Goal: Contribute content: Add original content to the website for others to see

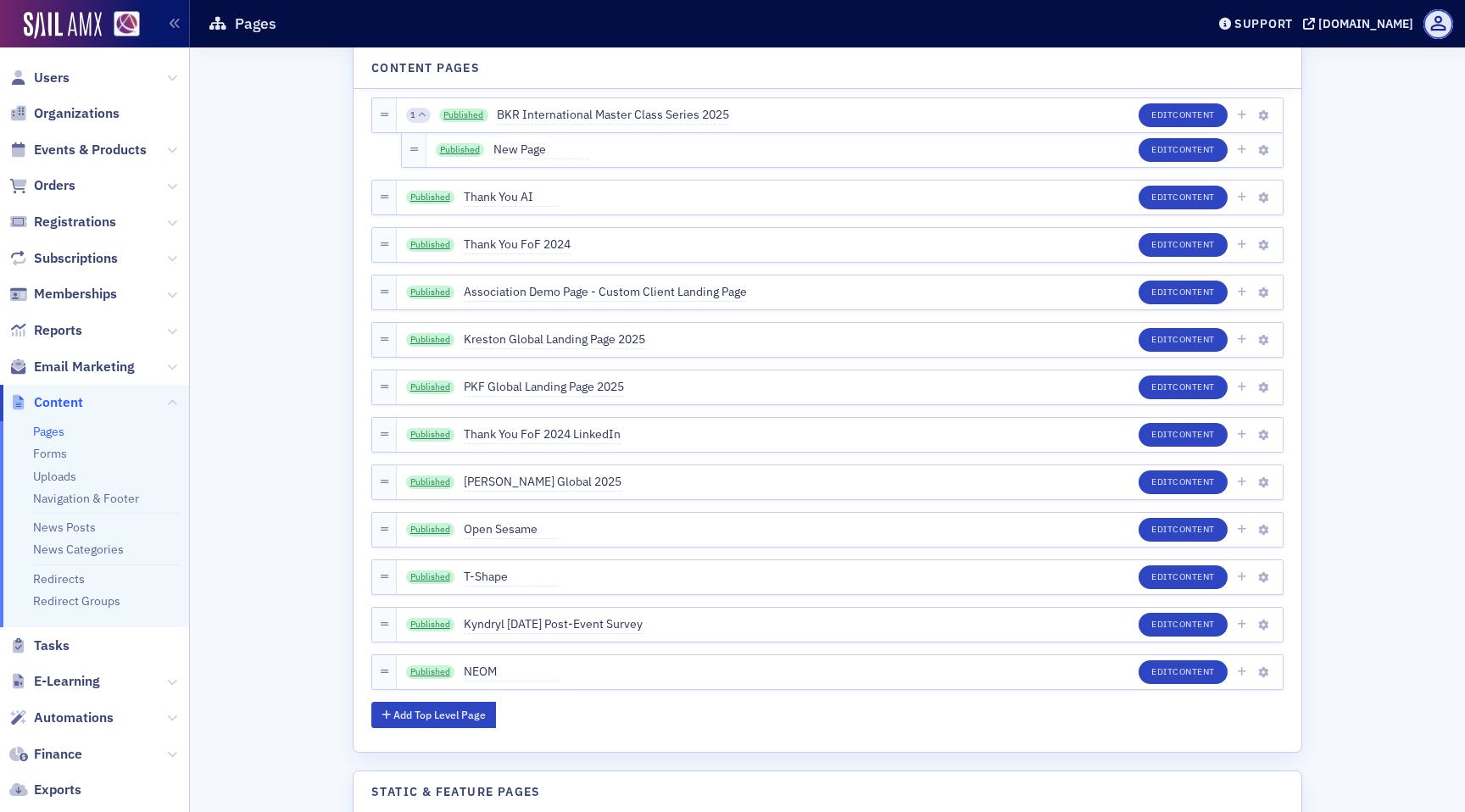
scroll to position [4599, 0]
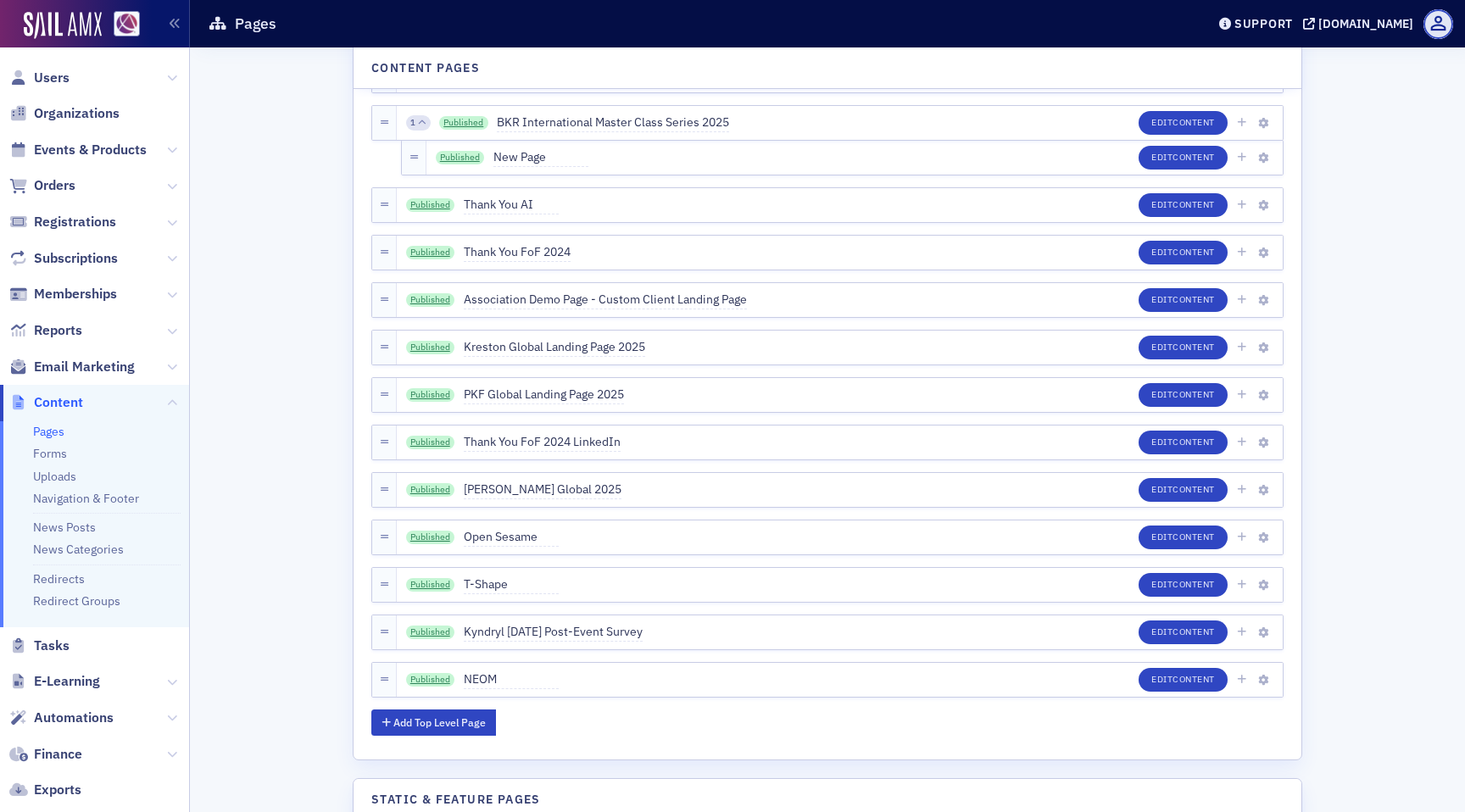
click at [50, 464] on ul "Pages Forms Uploads Navigation & Footer News Posts News Categories Redirects Re…" at bounding box center [95, 525] width 189 height 207
click at [52, 482] on link "Uploads" at bounding box center [55, 476] width 44 height 15
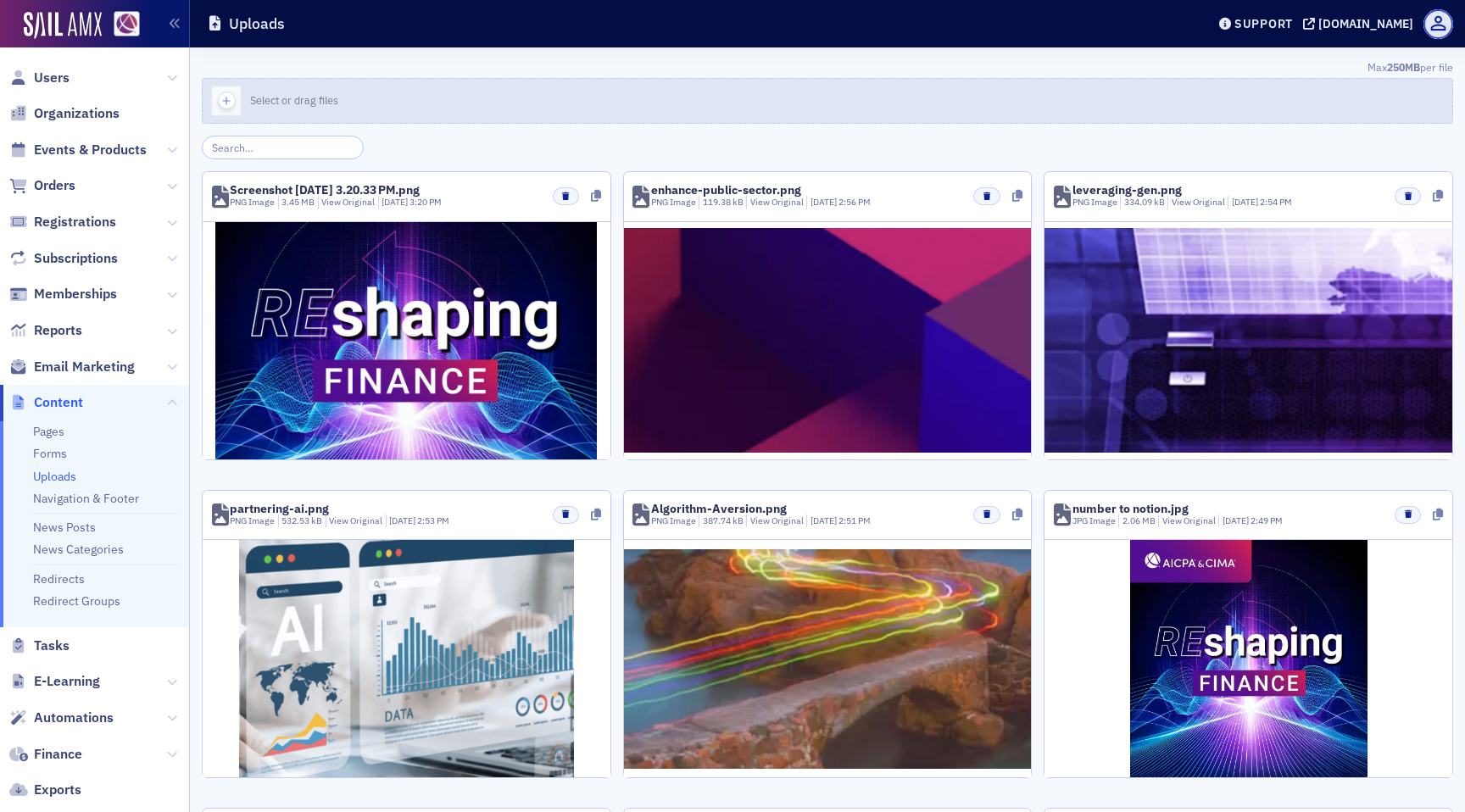
click at [232, 102] on icon "button" at bounding box center [226, 101] width 15 height 15
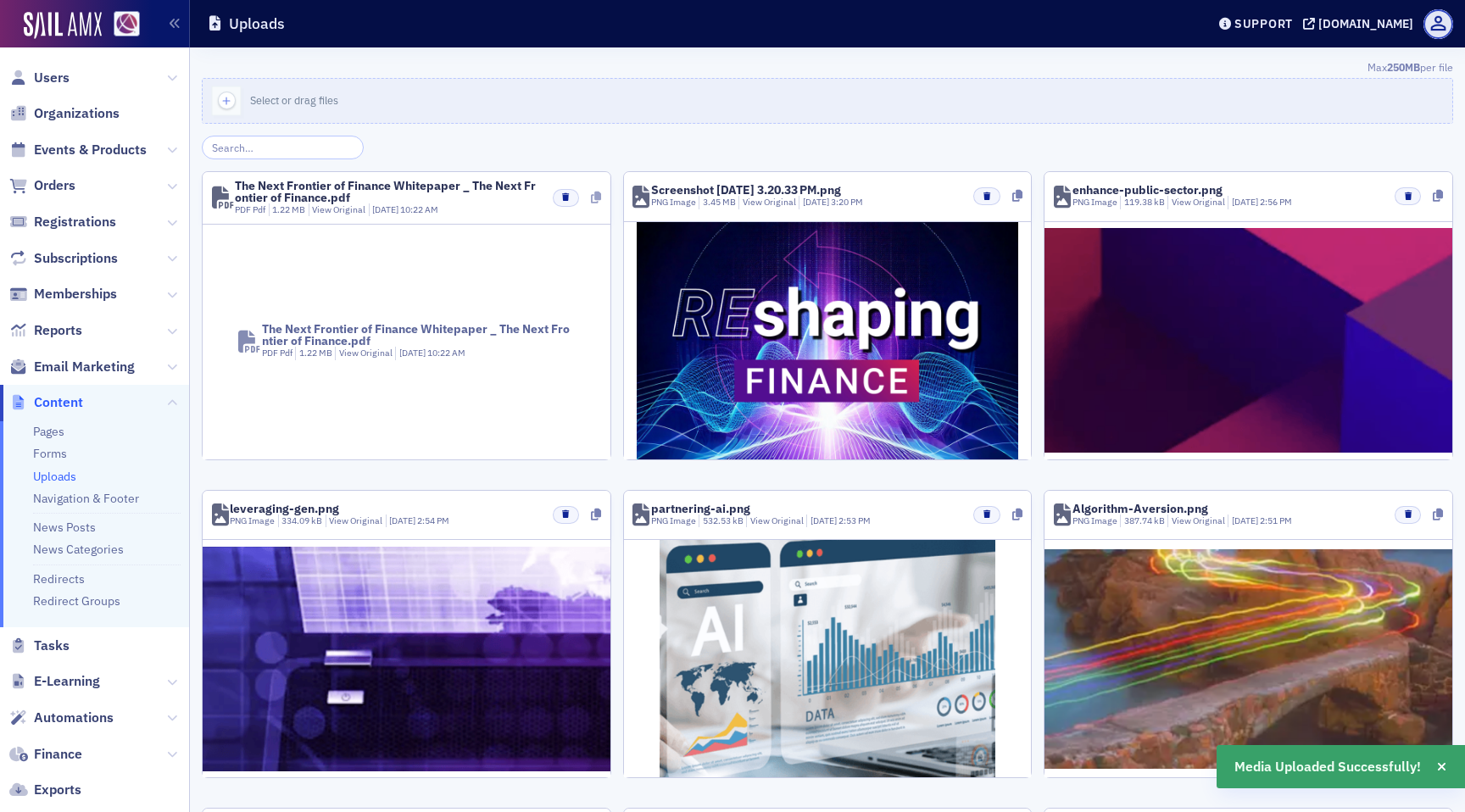
click at [596, 203] on icon at bounding box center [595, 197] width 10 height 12
click at [45, 433] on link "Pages" at bounding box center [49, 431] width 32 height 15
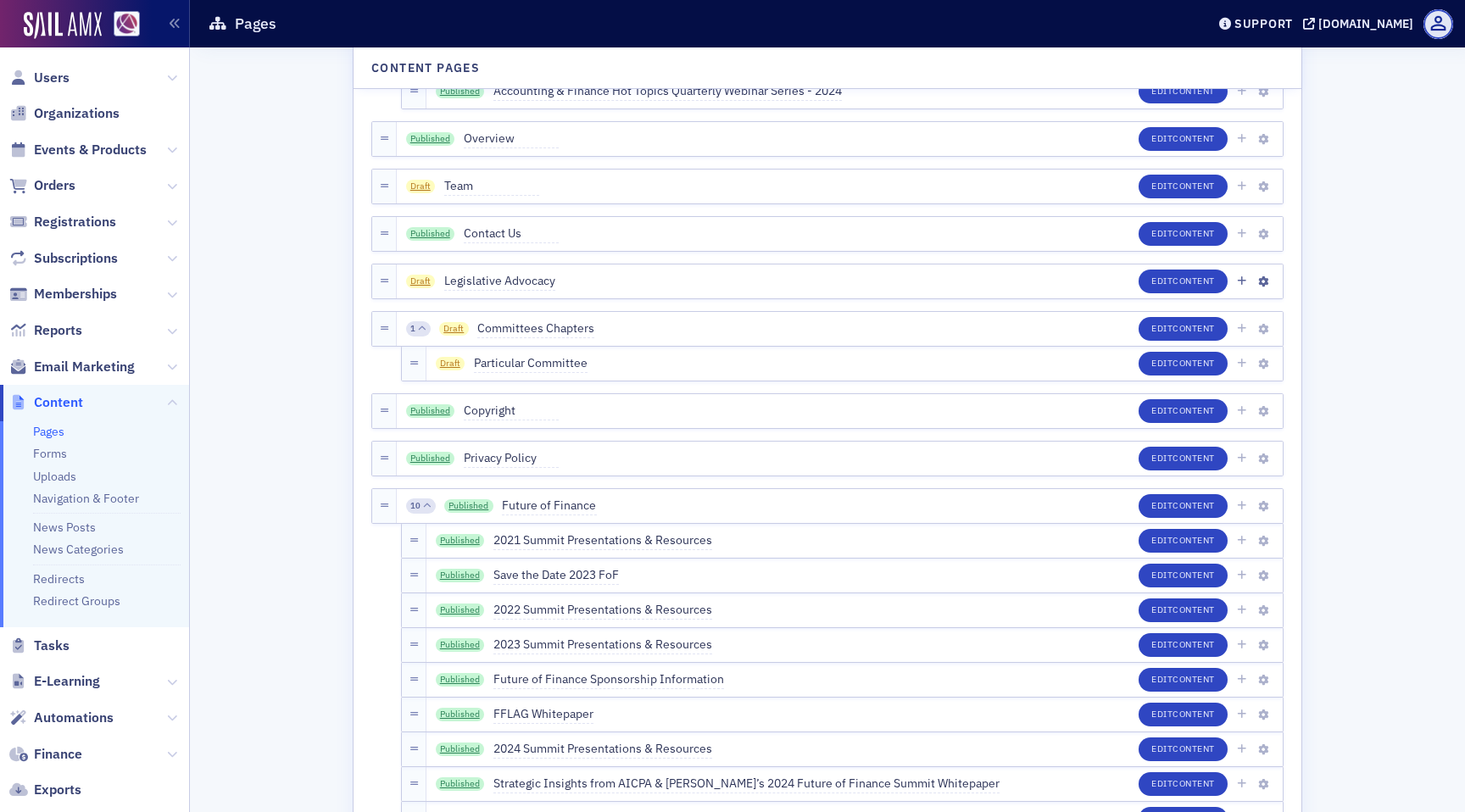
scroll to position [288, 0]
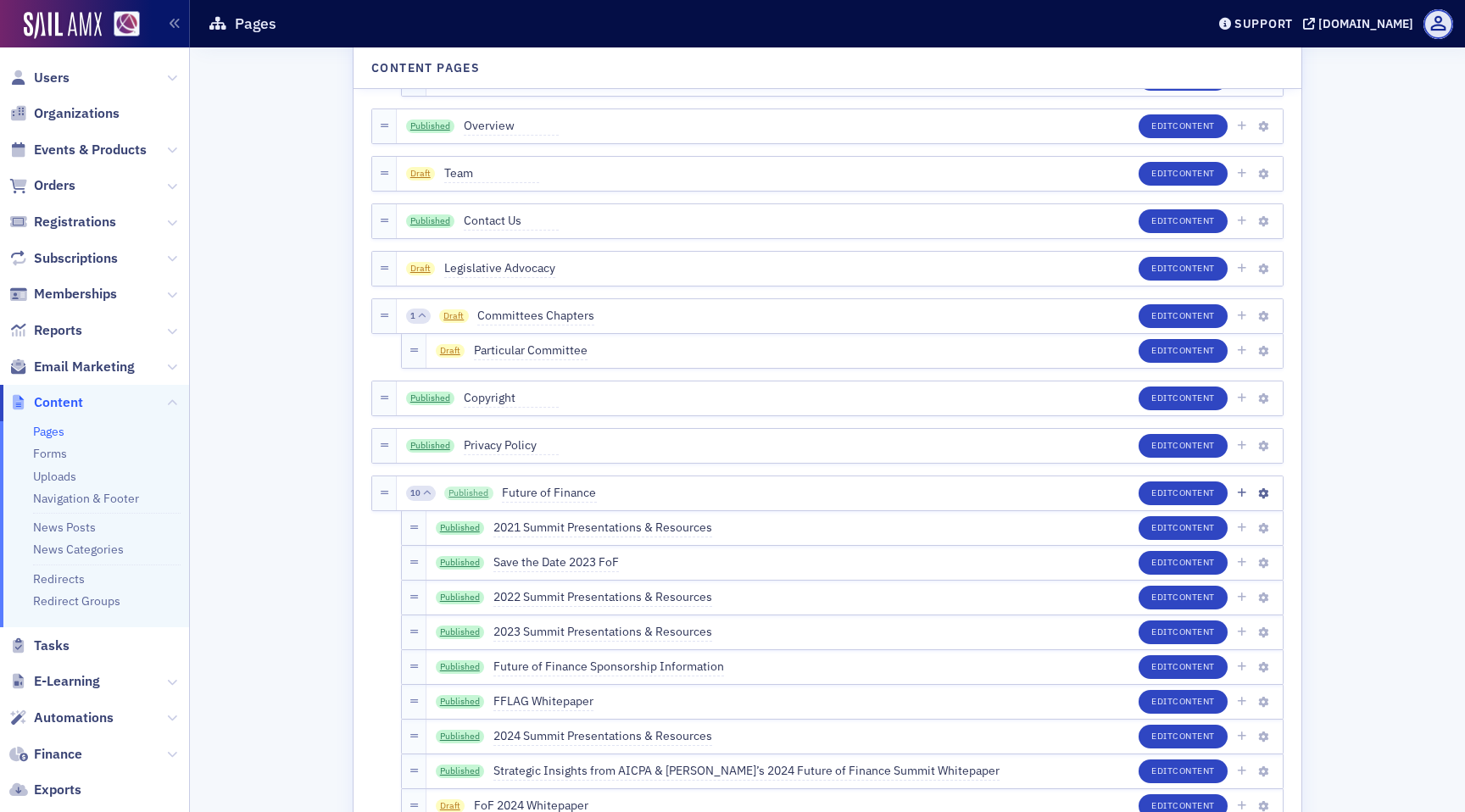
click at [462, 495] on link "Published" at bounding box center [468, 493] width 49 height 14
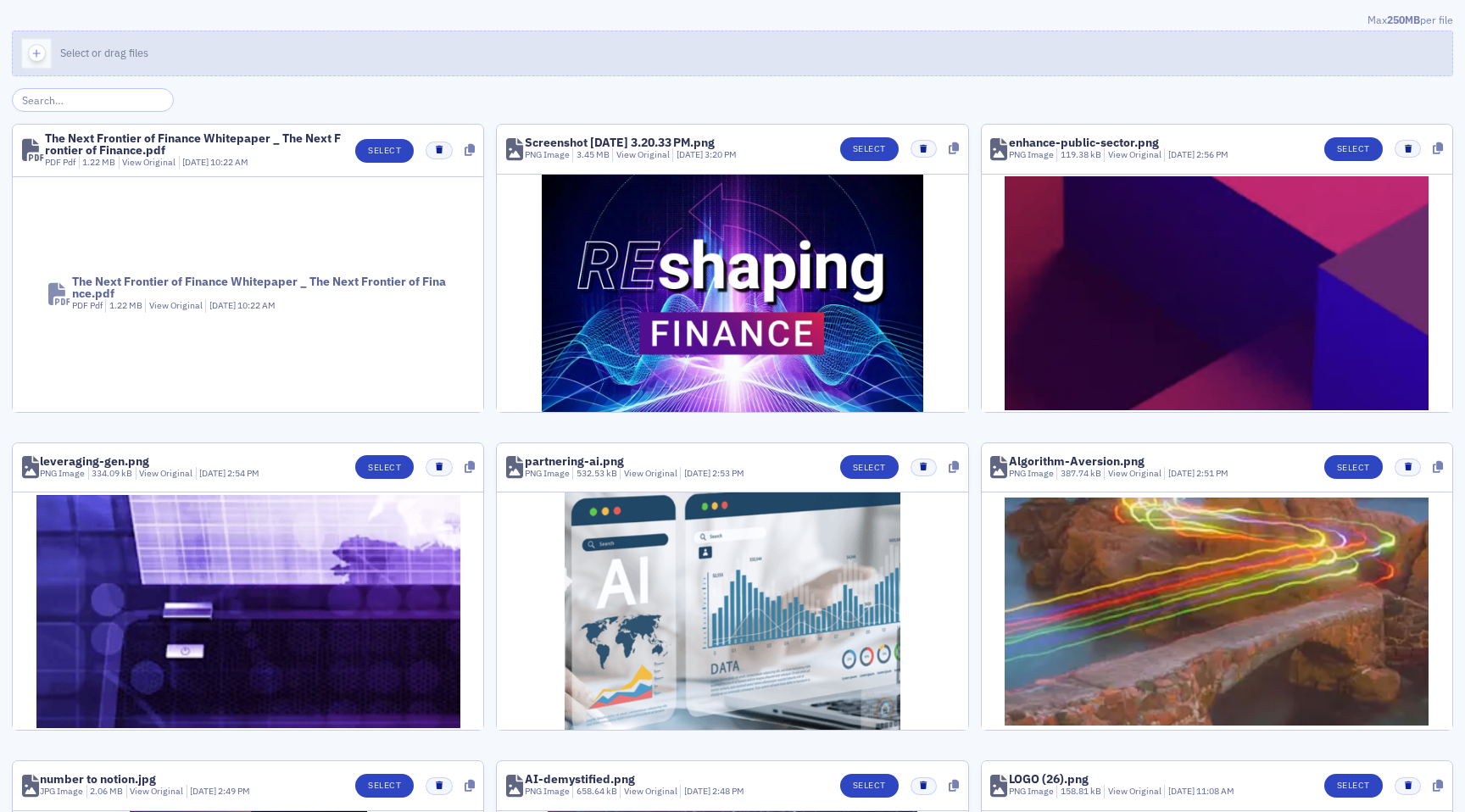
click at [60, 51] on span "Select or drag files" at bounding box center [104, 52] width 88 height 14
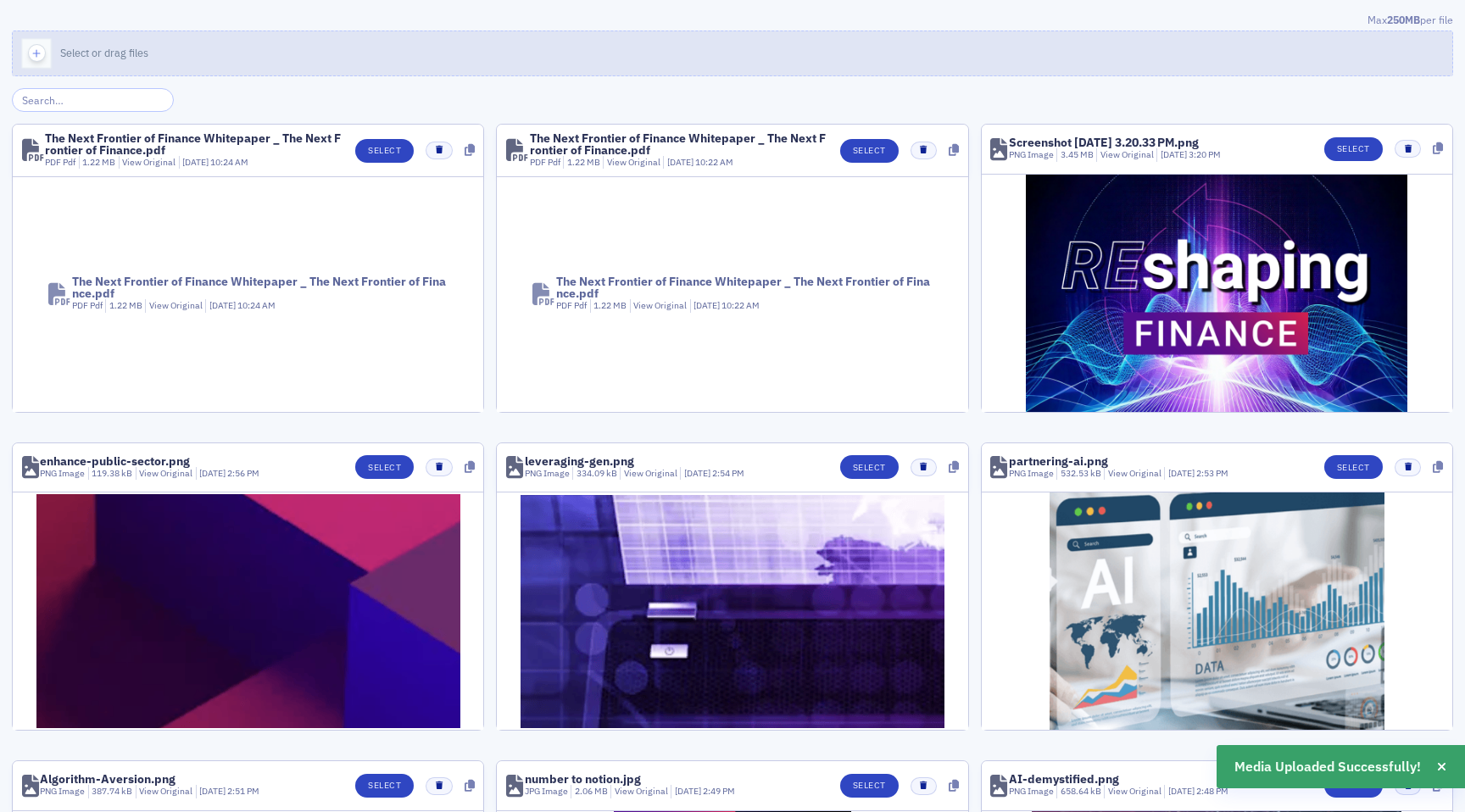
click at [32, 51] on icon "button" at bounding box center [36, 53] width 15 height 15
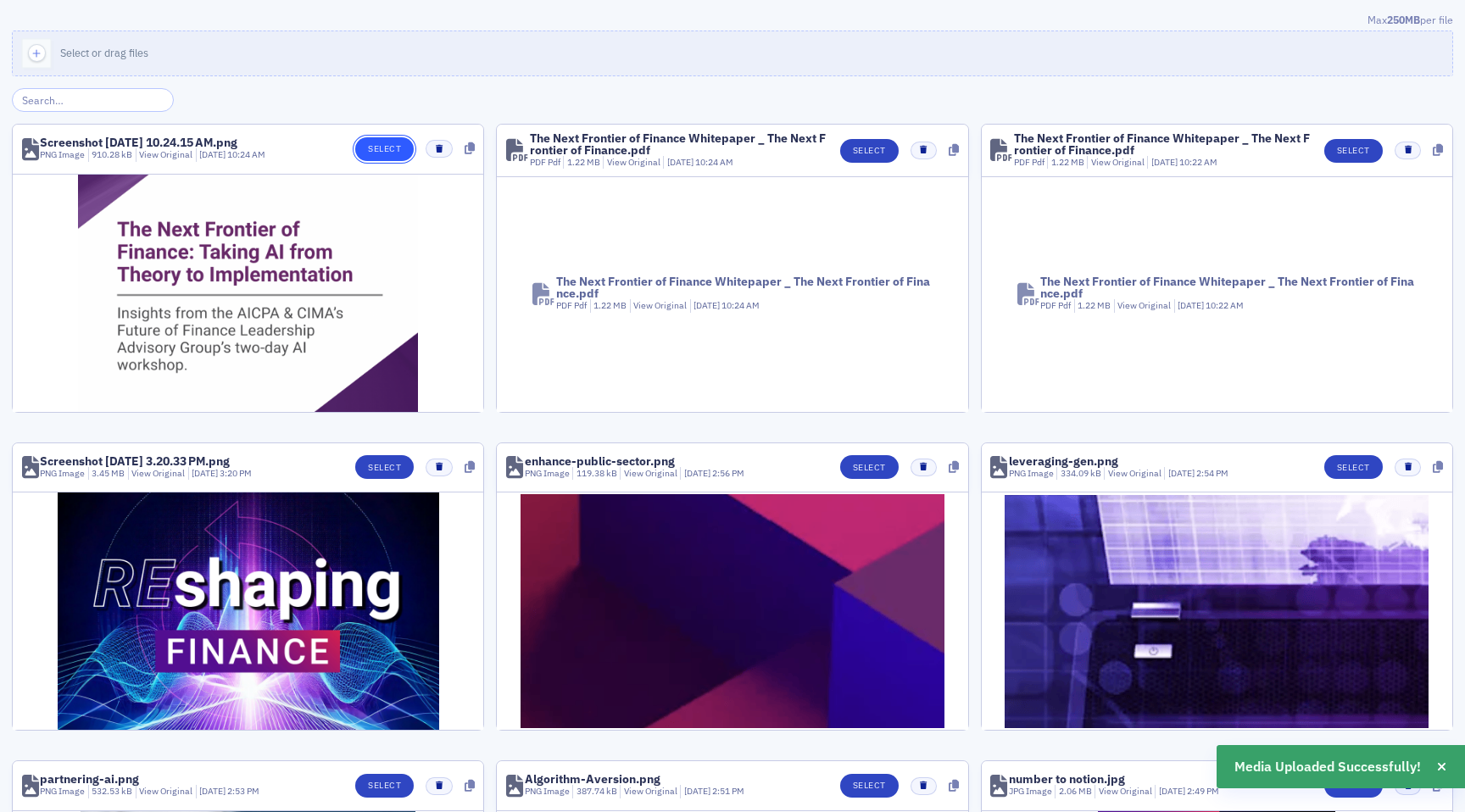
click at [379, 144] on button "Select" at bounding box center [384, 149] width 58 height 24
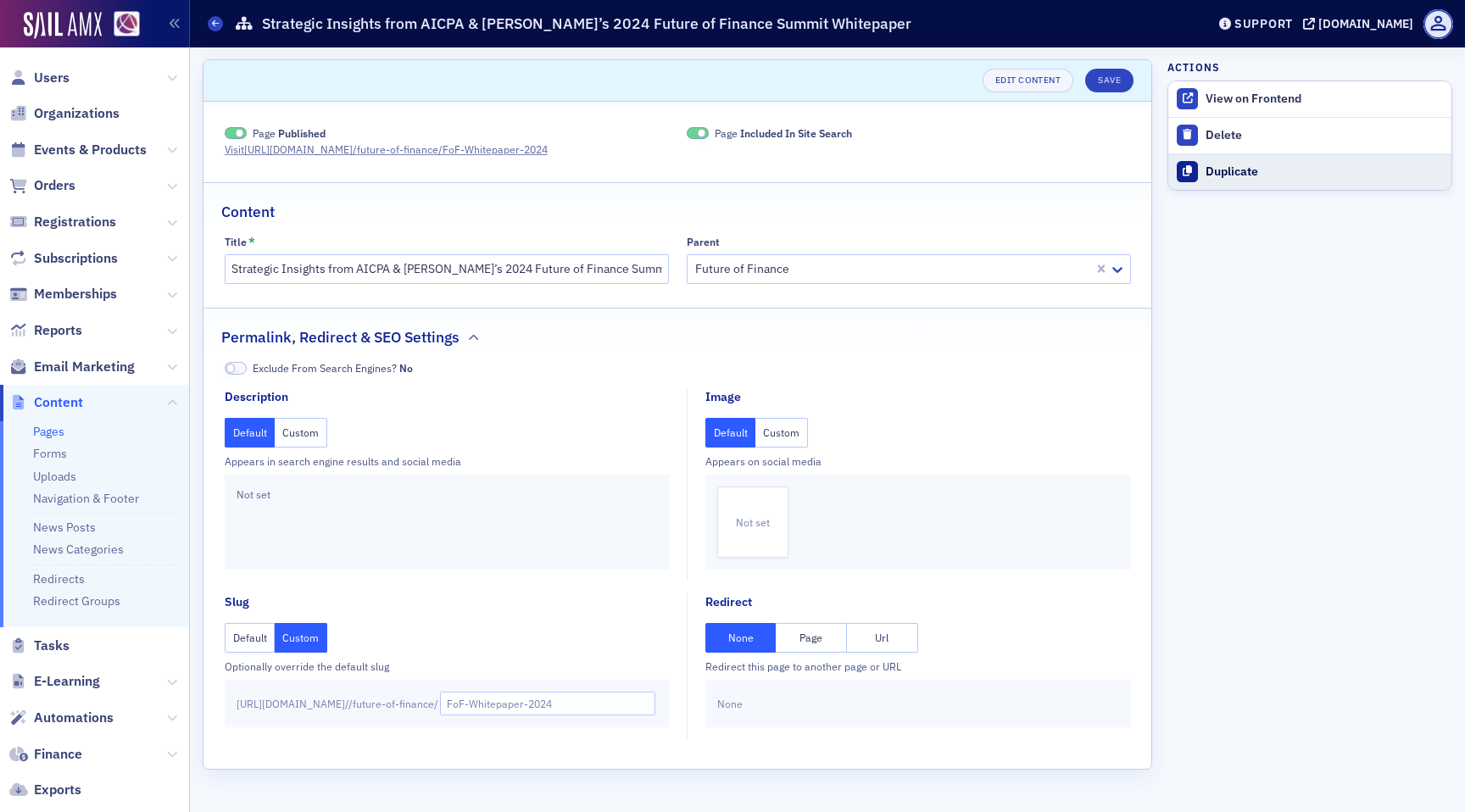
click at [1227, 166] on div "Duplicate" at bounding box center [1325, 171] width 237 height 15
type input "Duplicate of Strategic Insights from AICPA & CIMA’s 2024 Future of Finance Summ…"
type input "duplicate-of-strategic-insights-from-aicpa-cimas-2024-future-of-finance-summit-…"
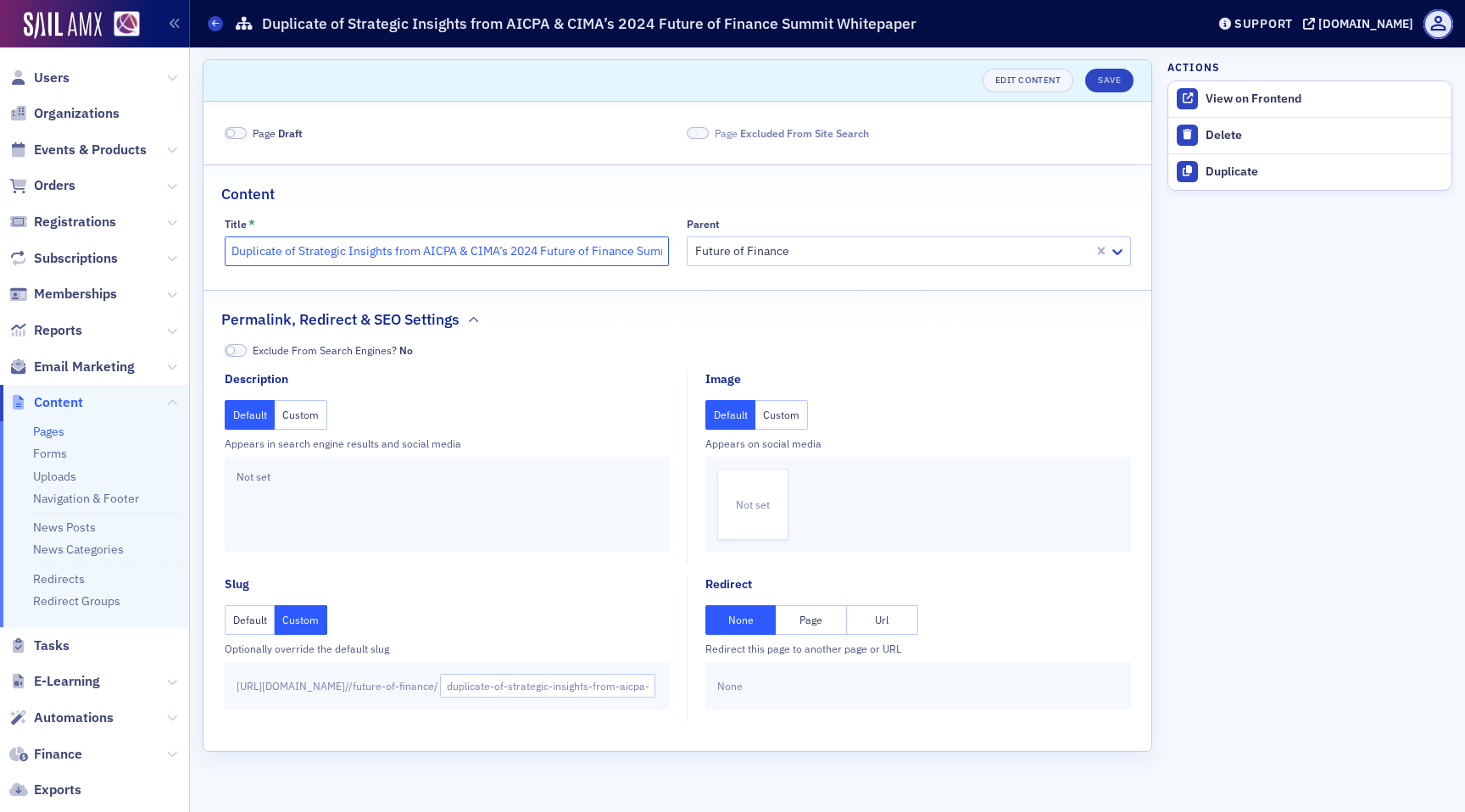
click at [408, 249] on input "Duplicate of Strategic Insights from AICPA & CIMA’s 2024 Future of Finance Summ…" at bounding box center [446, 251] width 444 height 30
click at [300, 253] on input "Duplicate of Strategic Insights from AICPA & CIMA’s 2024 Future of Finance Summ…" at bounding box center [446, 251] width 444 height 30
paste input "The Next Frontier of Finance: Taking AI from Theory to Implementation"
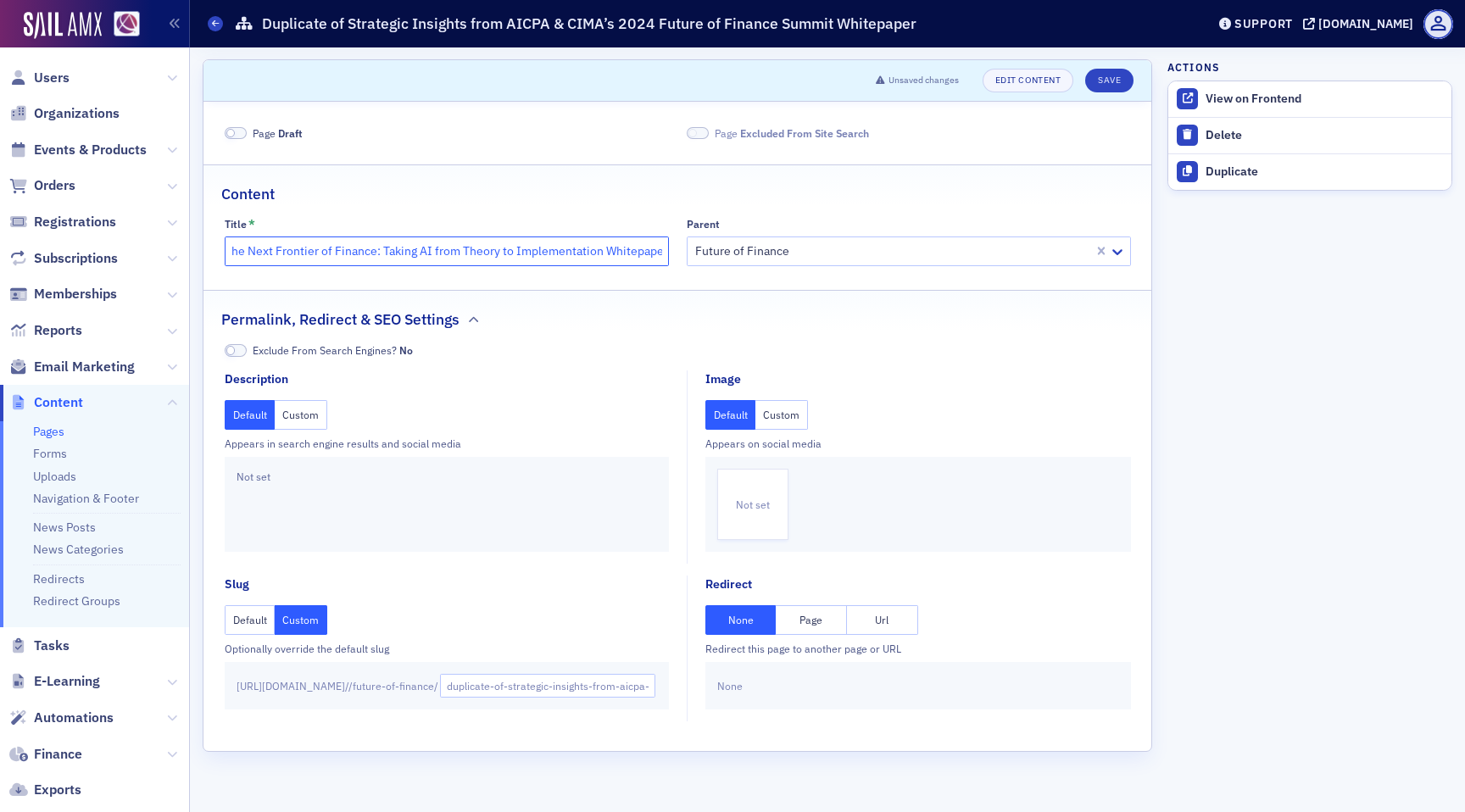
scroll to position [0, 11]
click at [439, 250] on input "The Next Frontier of Finance: Taking AI from Theory to Implementation Whitepaper" at bounding box center [446, 251] width 444 height 30
type input "The Next Frontier of Finance: Taking AI from Theory to Implementation Whitepaper"
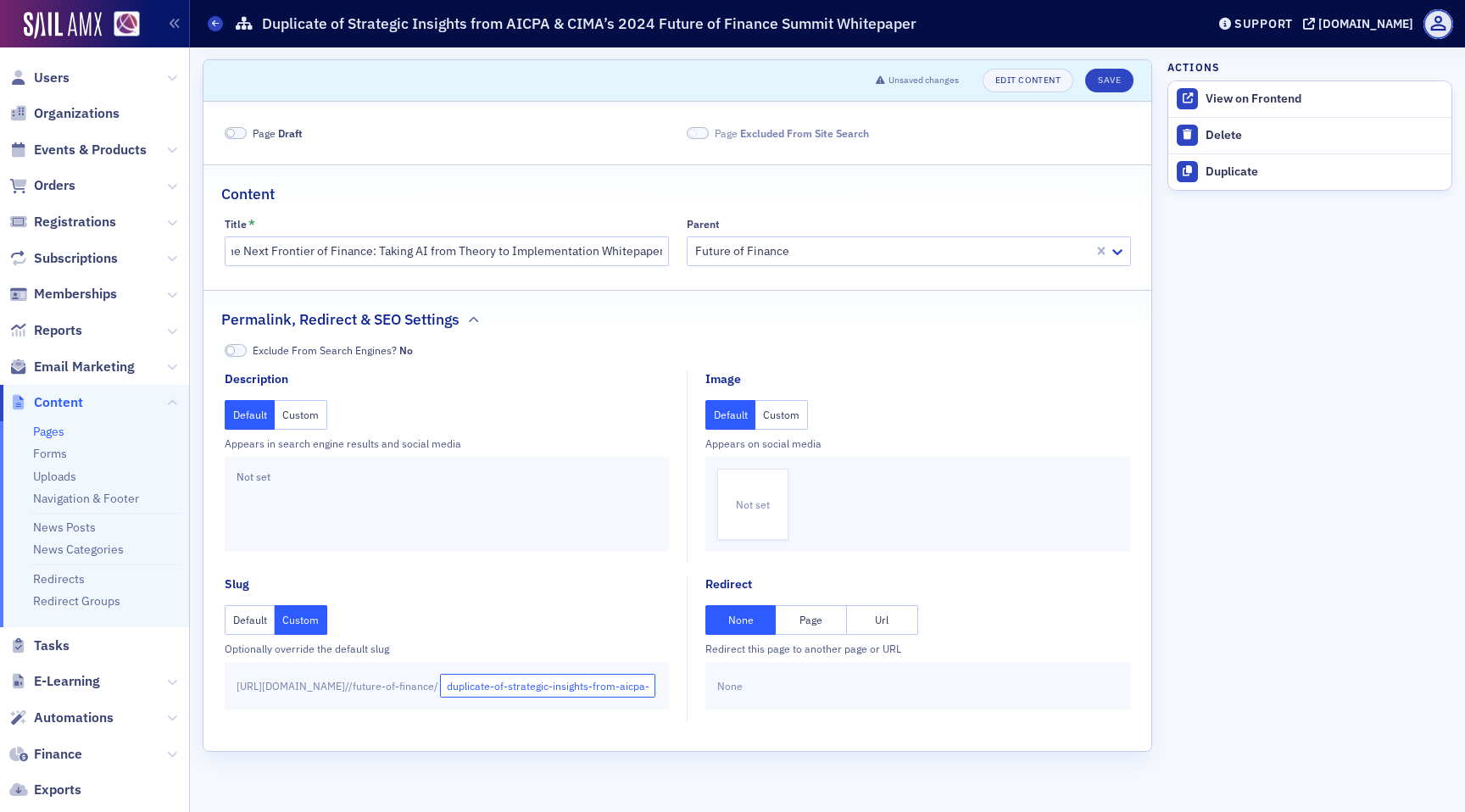
scroll to position [0, 0]
click at [473, 682] on input "duplicate-of-strategic-insights-from-aicpa-cimas-2024-future-of-finance-summit-…" at bounding box center [548, 686] width 216 height 24
click at [493, 683] on input "duplicate-of-strategic-insights-from-aicpa-cimas-2024-future-of-finance-summit-…" at bounding box center [548, 686] width 216 height 24
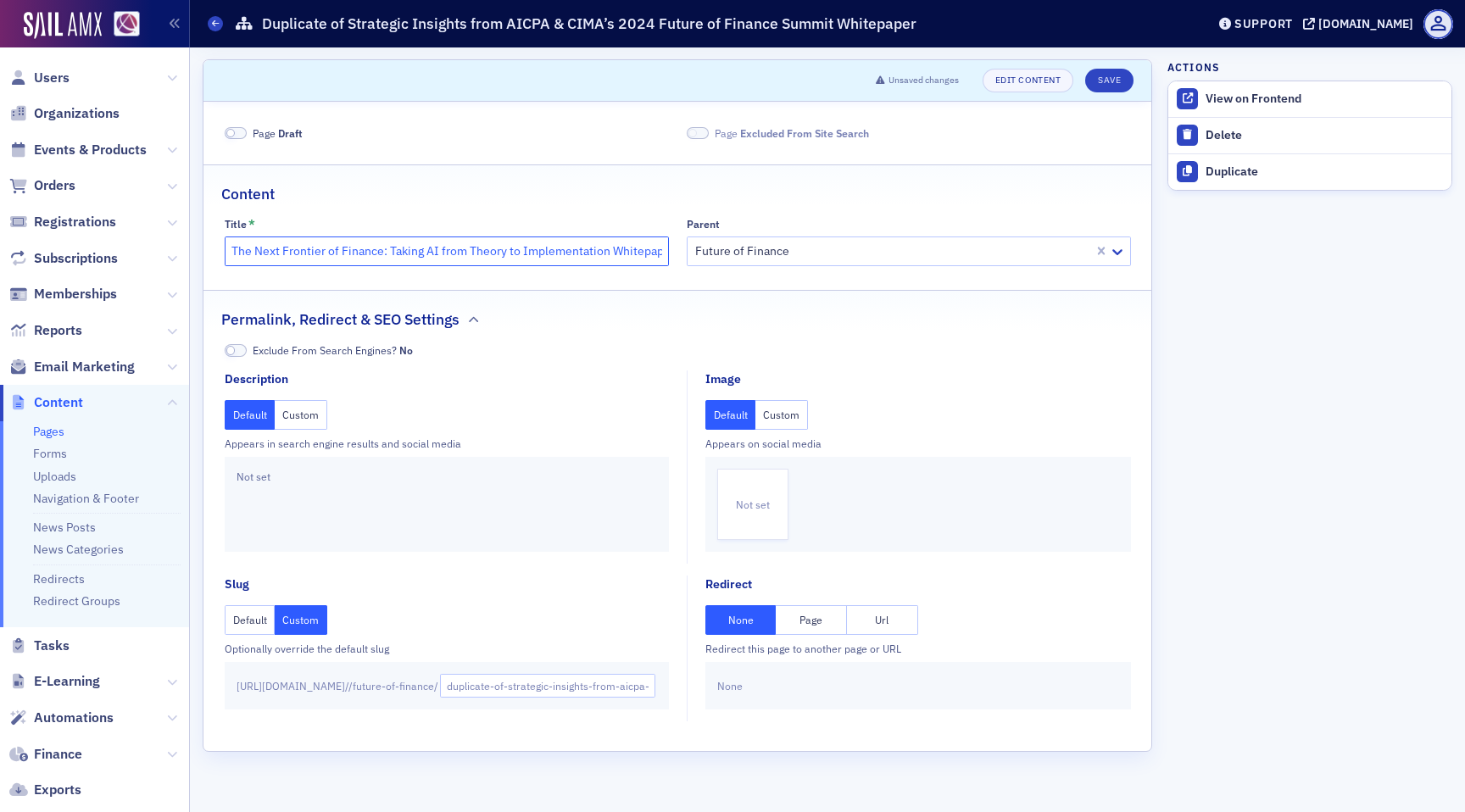
click at [451, 256] on input "The Next Frontier of Finance: Taking AI from Theory to Implementation Whitepaper" at bounding box center [446, 251] width 444 height 30
click at [501, 691] on input "duplicate-of-strategic-insights-from-aicpa-cimas-2024-future-of-finance-summit-…" at bounding box center [548, 686] width 216 height 24
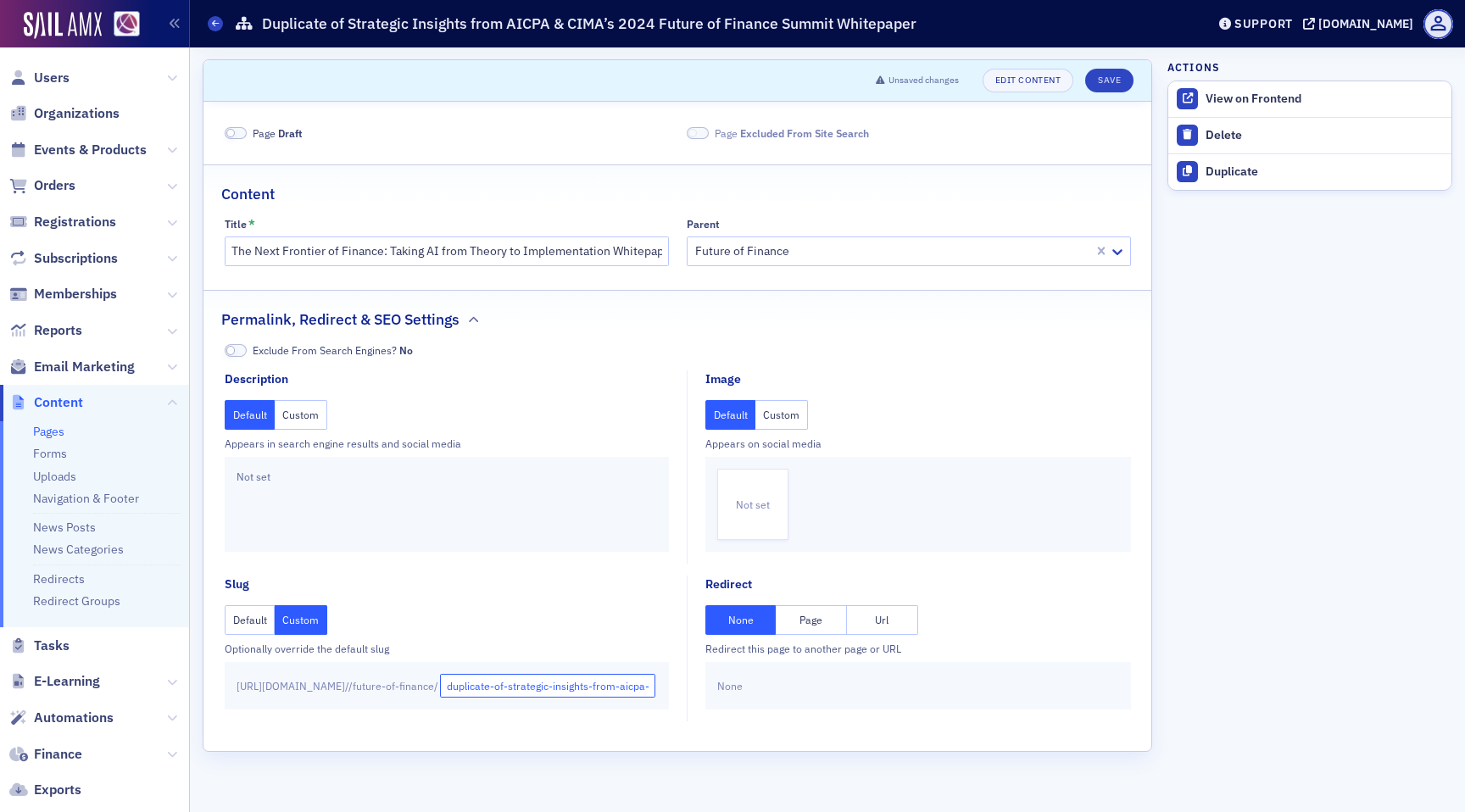
click at [501, 691] on input "duplicate-of-strategic-insights-from-aicpa-cimas-2024-future-of-finance-summit-…" at bounding box center [548, 686] width 216 height 24
paste input "The Next Frontier of Finance: Taking AI from Theory to Implementation W"
drag, startPoint x: 541, startPoint y: 687, endPoint x: 292, endPoint y: 681, distance: 249.1
click at [292, 681] on div "https://blionline.org / /future-of-finance/ The Next Frontier of Finance: Takin…" at bounding box center [446, 685] width 444 height 47
click at [440, 687] on input "The Next Frontier of Finance: Taking AI from Theory to Implementation Whitepaper" at bounding box center [548, 686] width 216 height 24
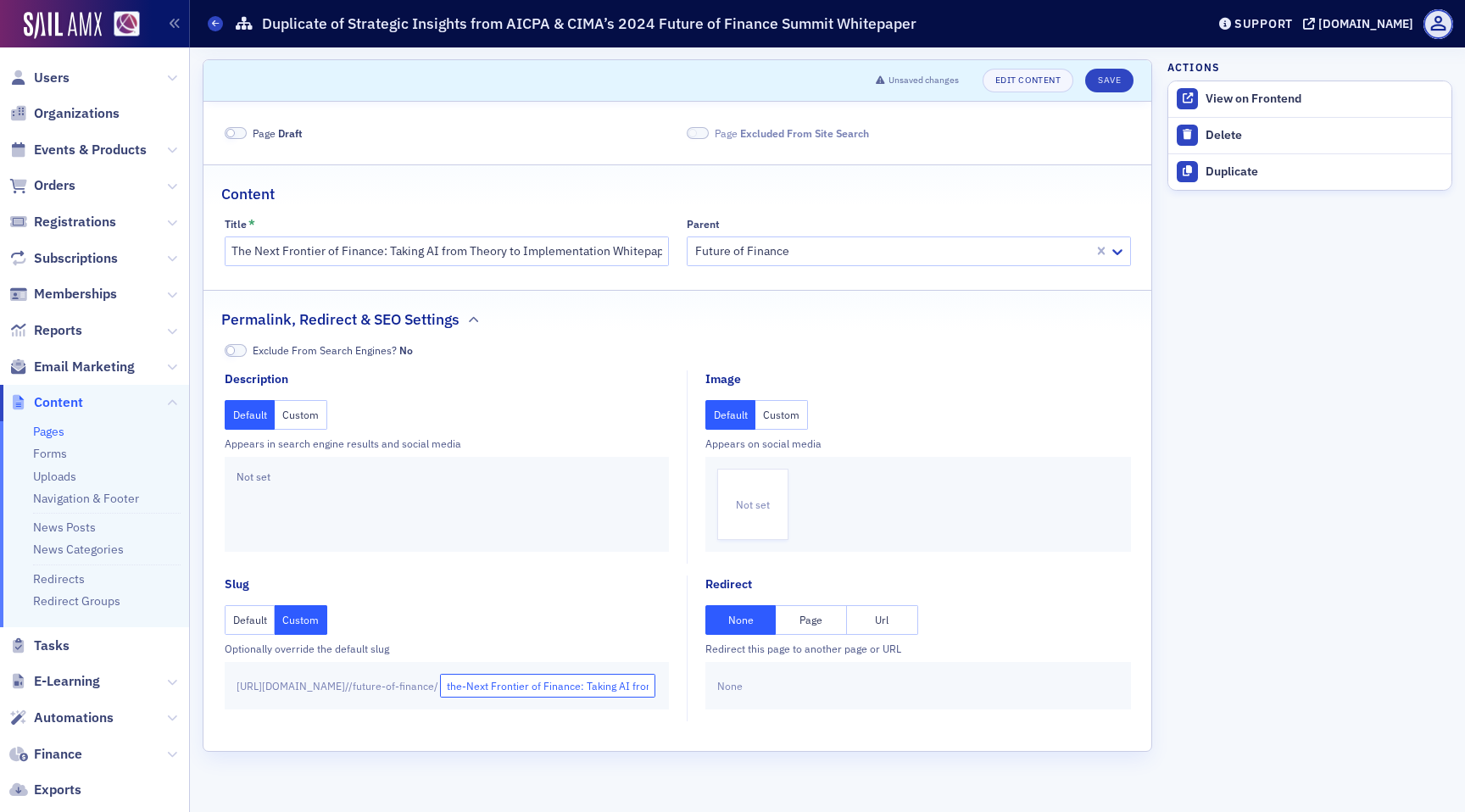
click at [450, 691] on input "the-Next Frontier of Finance: Taking AI from Theory to Implementation Whitepaper" at bounding box center [548, 686] width 216 height 24
drag, startPoint x: 473, startPoint y: 688, endPoint x: 464, endPoint y: 688, distance: 9.0
click at [464, 688] on input "the-next Frontier of Finance: Taking AI from Theory to Implementation Whitepaper" at bounding box center [548, 686] width 216 height 24
click at [508, 689] on input "the-next-frontier of Finance: Taking AI from Theory to Implementation Whitepaper" at bounding box center [548, 686] width 216 height 24
click at [521, 689] on input "the-next-frontier-of Finance: Taking AI from Theory to Implementation Whitepaper" at bounding box center [548, 686] width 216 height 24
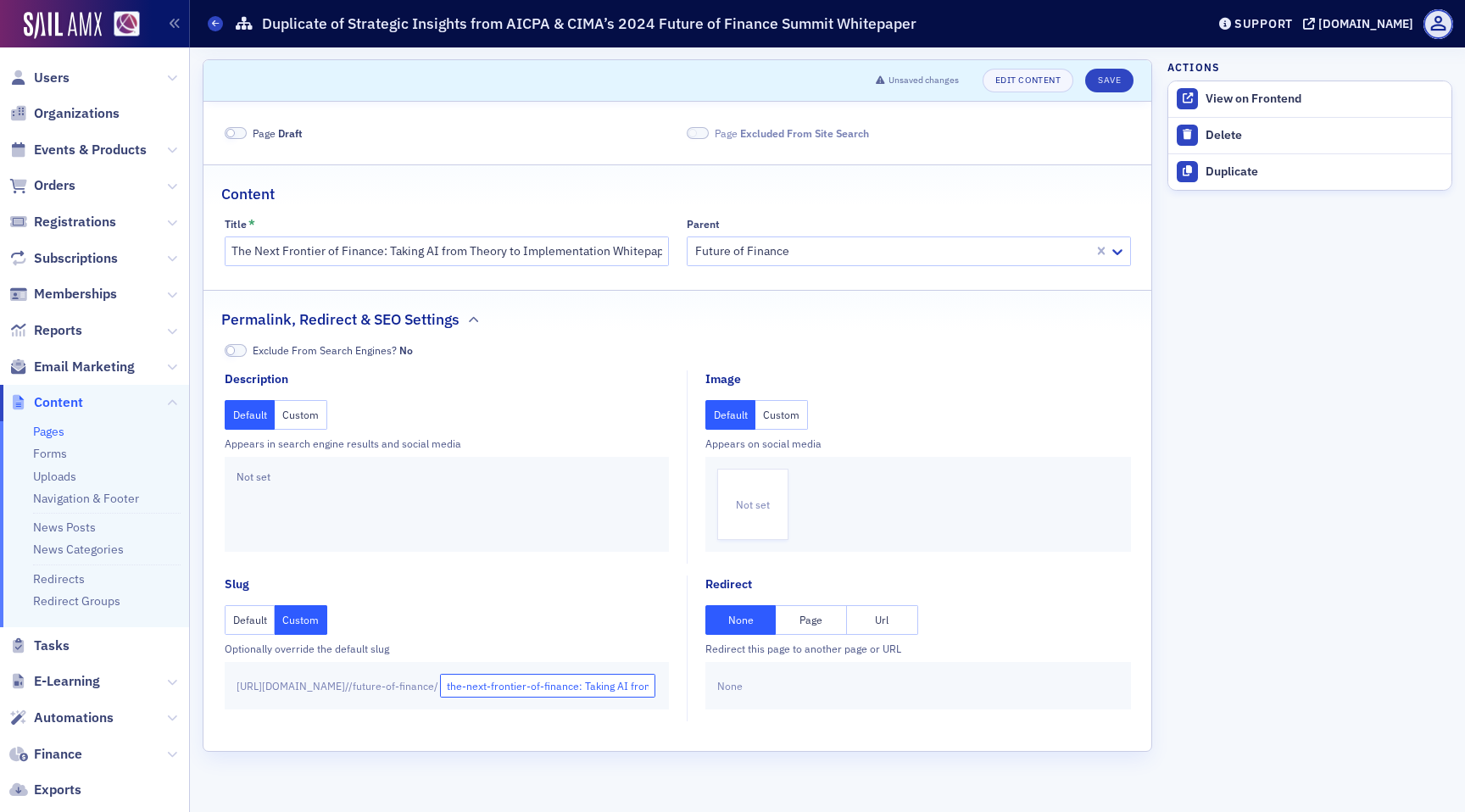
scroll to position [0, 163]
drag, startPoint x: 556, startPoint y: 690, endPoint x: 713, endPoint y: 686, distance: 157.1
click at [713, 686] on div "Description Default Custom Appears in search engine results and social media No…" at bounding box center [678, 547] width 907 height 352
type input "the-next-frontier-of-finance-whitepaper"
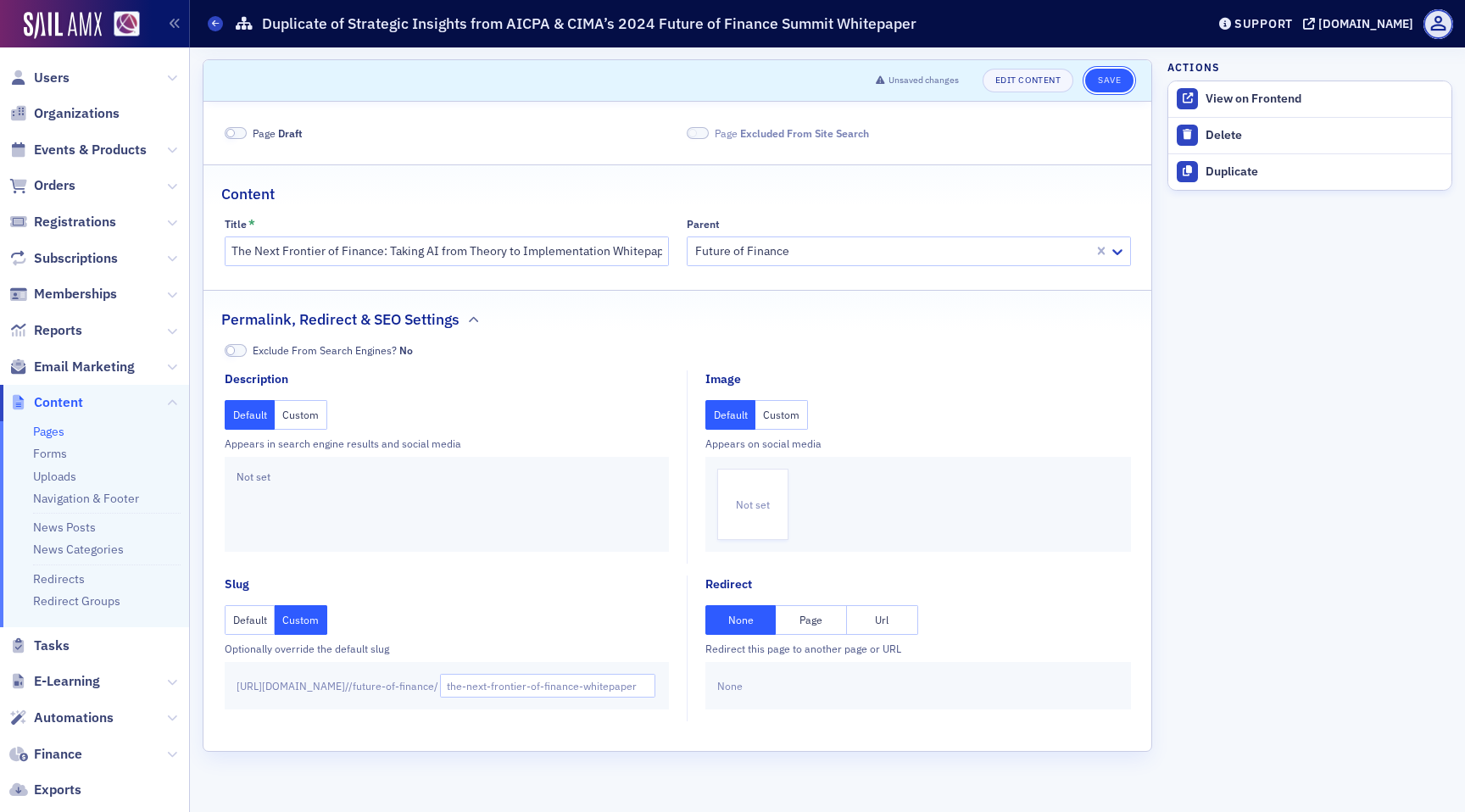
click at [1112, 86] on button "Save" at bounding box center [1110, 81] width 48 height 24
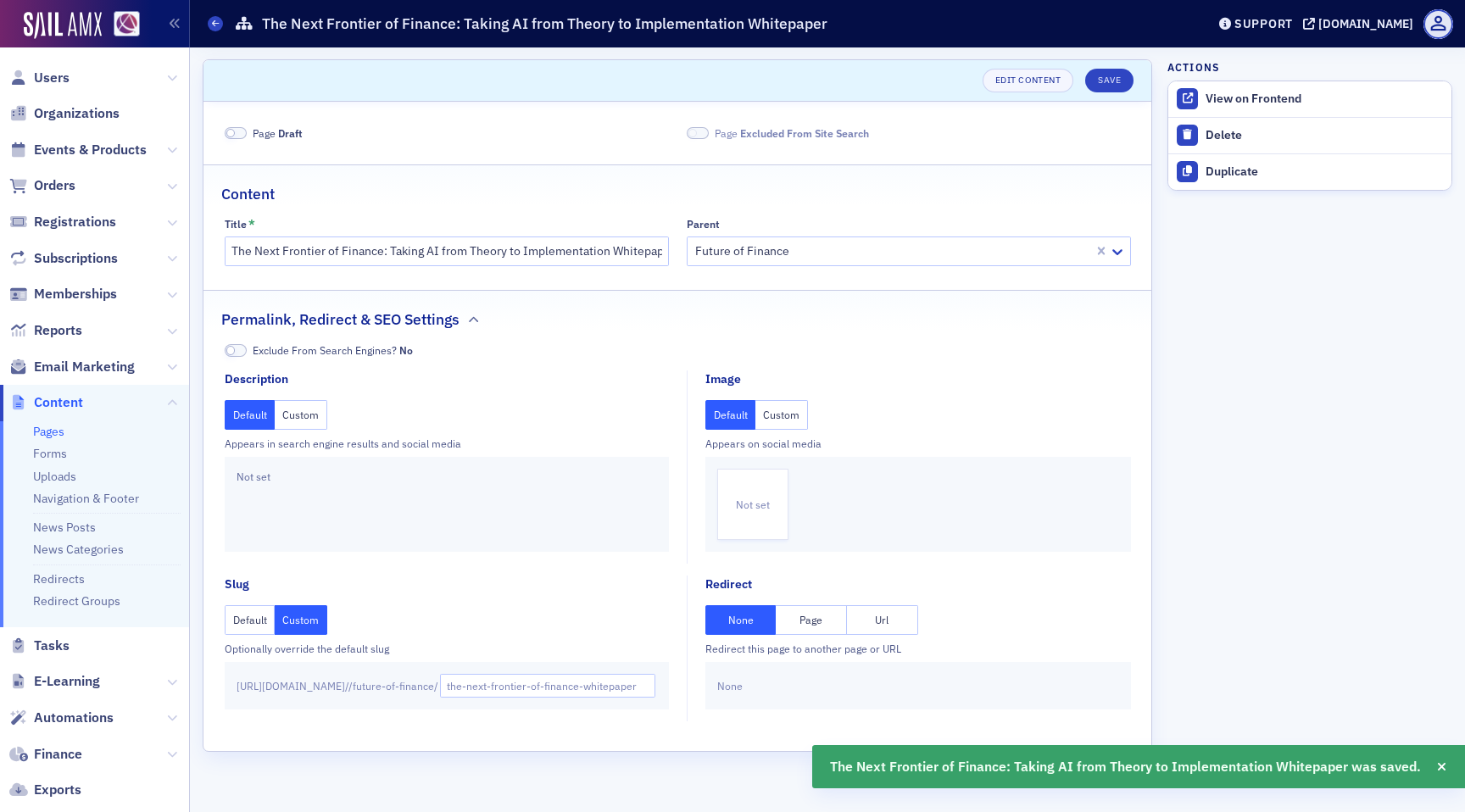
click at [237, 133] on span at bounding box center [236, 133] width 22 height 13
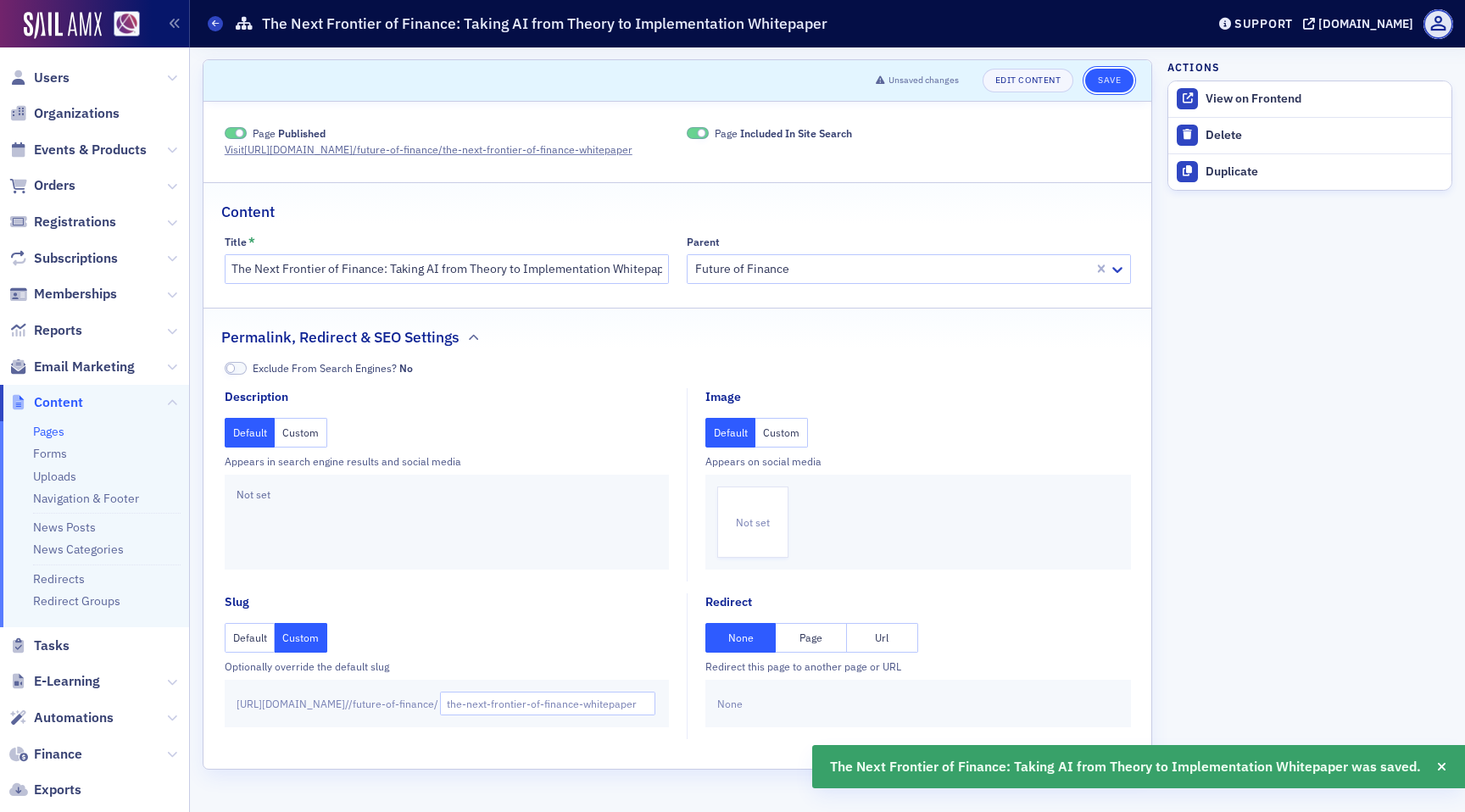
click at [1117, 84] on button "Save" at bounding box center [1110, 81] width 48 height 24
click at [1236, 99] on div "View on Frontend" at bounding box center [1325, 99] width 237 height 15
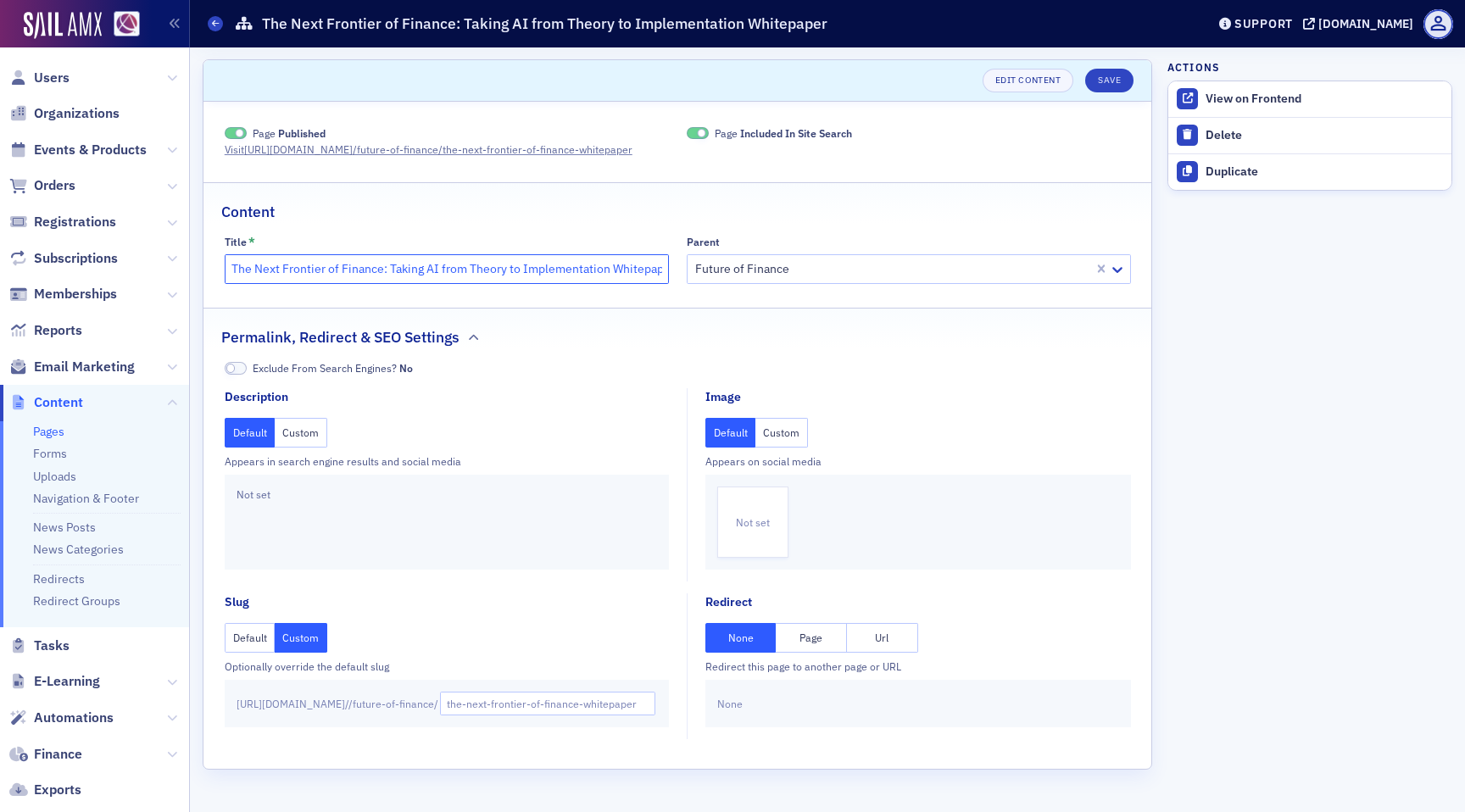
click at [520, 263] on input "The Next Frontier of Finance: Taking AI from Theory to Implementation Whitepaper" at bounding box center [446, 269] width 444 height 30
drag, startPoint x: 386, startPoint y: 266, endPoint x: 598, endPoint y: 272, distance: 212.1
click at [598, 272] on input "The Next Frontier of Finance: Taking AI from Theory to Implementation Whitepaper" at bounding box center [446, 269] width 444 height 30
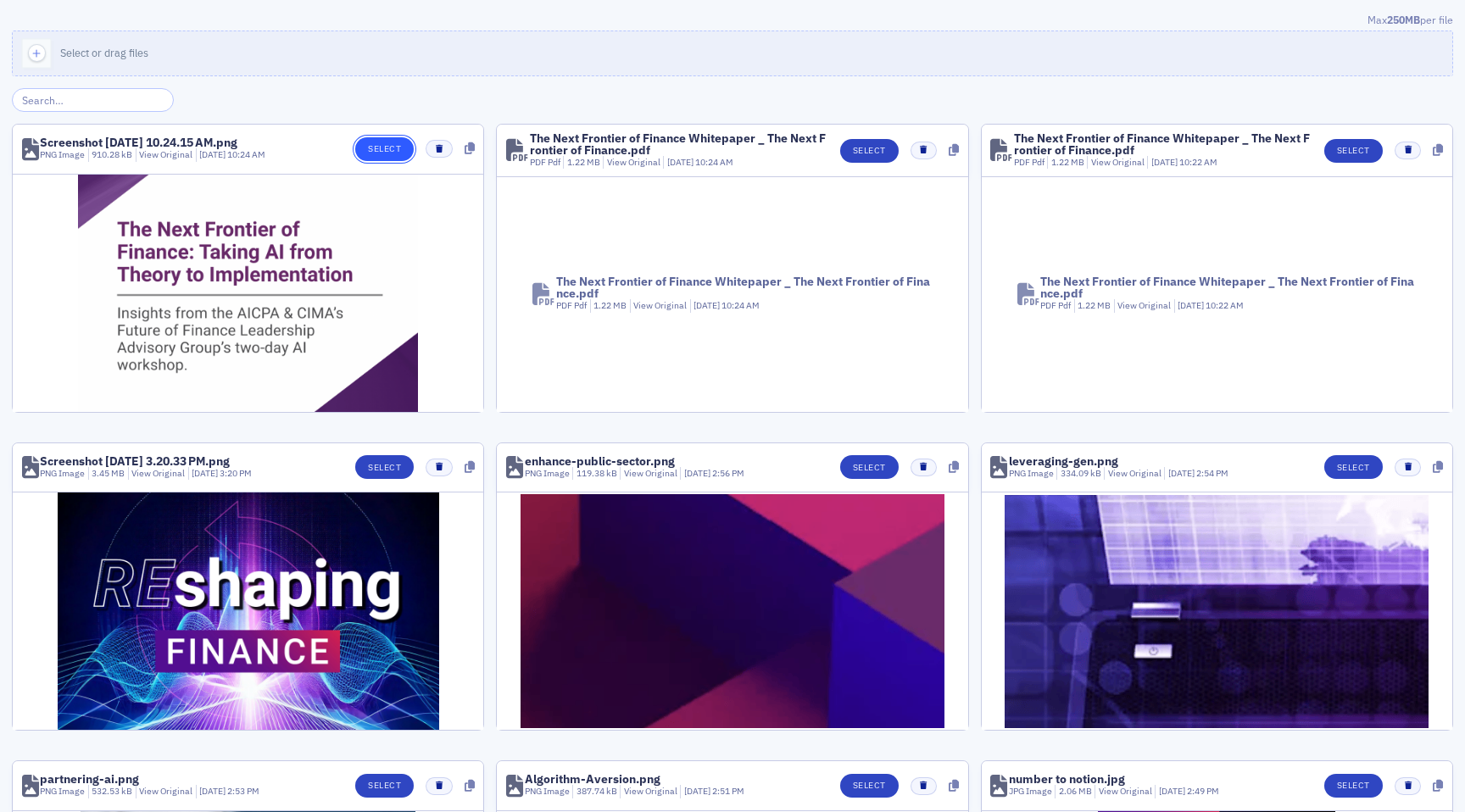
click at [397, 143] on button "Select" at bounding box center [384, 149] width 58 height 24
click at [389, 145] on button "Select" at bounding box center [384, 149] width 58 height 24
click at [73, 95] on input "search" at bounding box center [93, 100] width 162 height 24
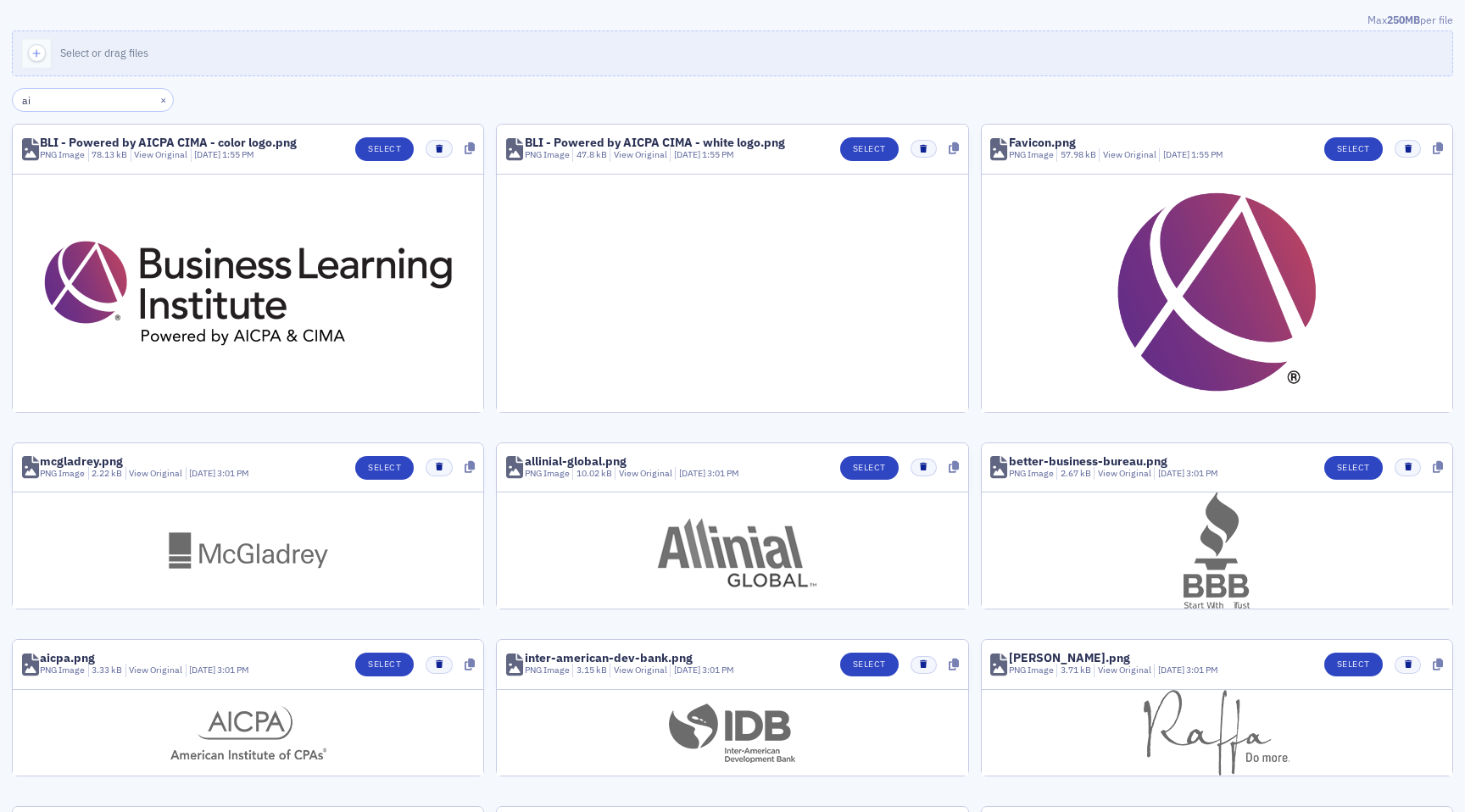
type input "a"
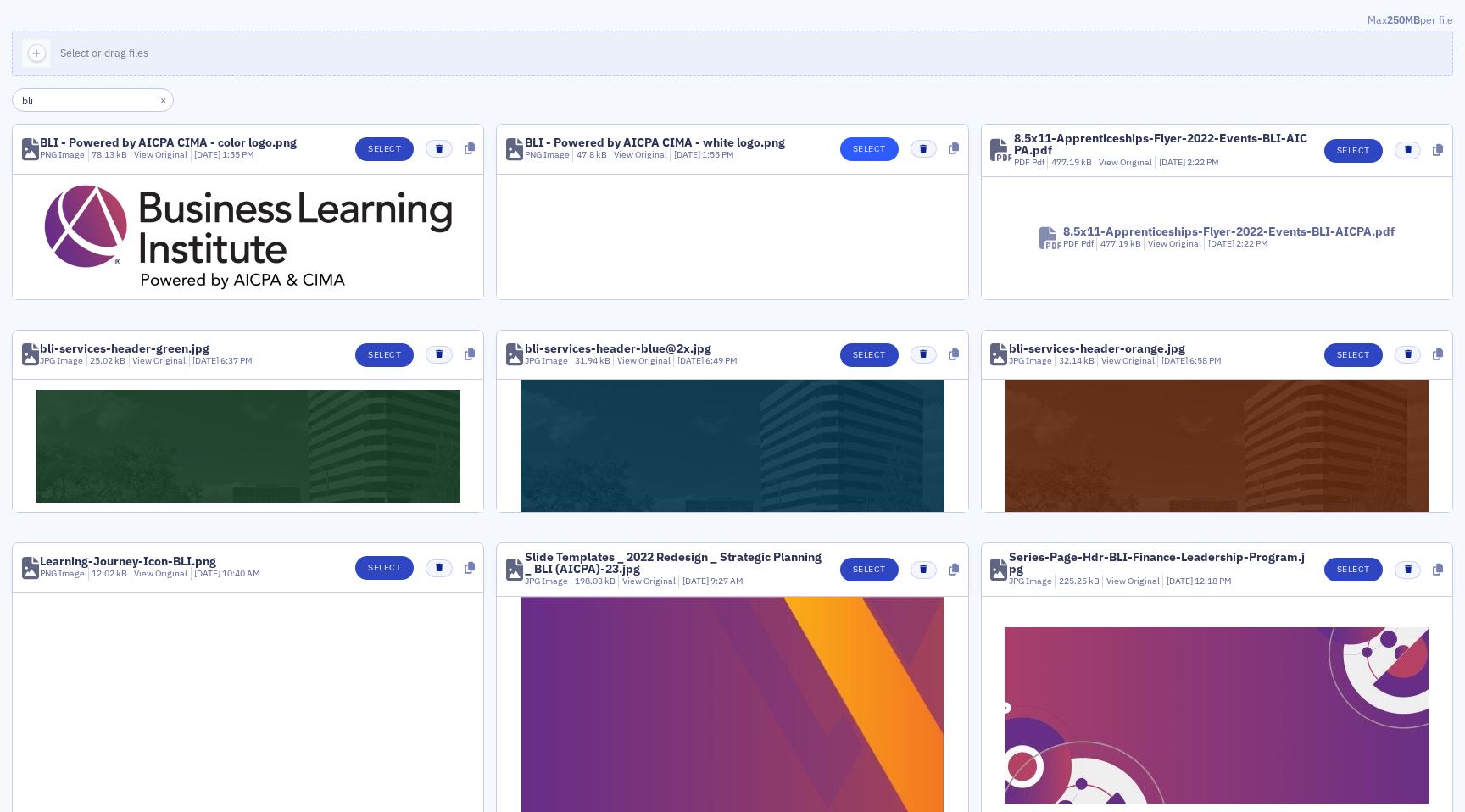
type input "bli"
click at [864, 151] on button "Select" at bounding box center [869, 149] width 58 height 24
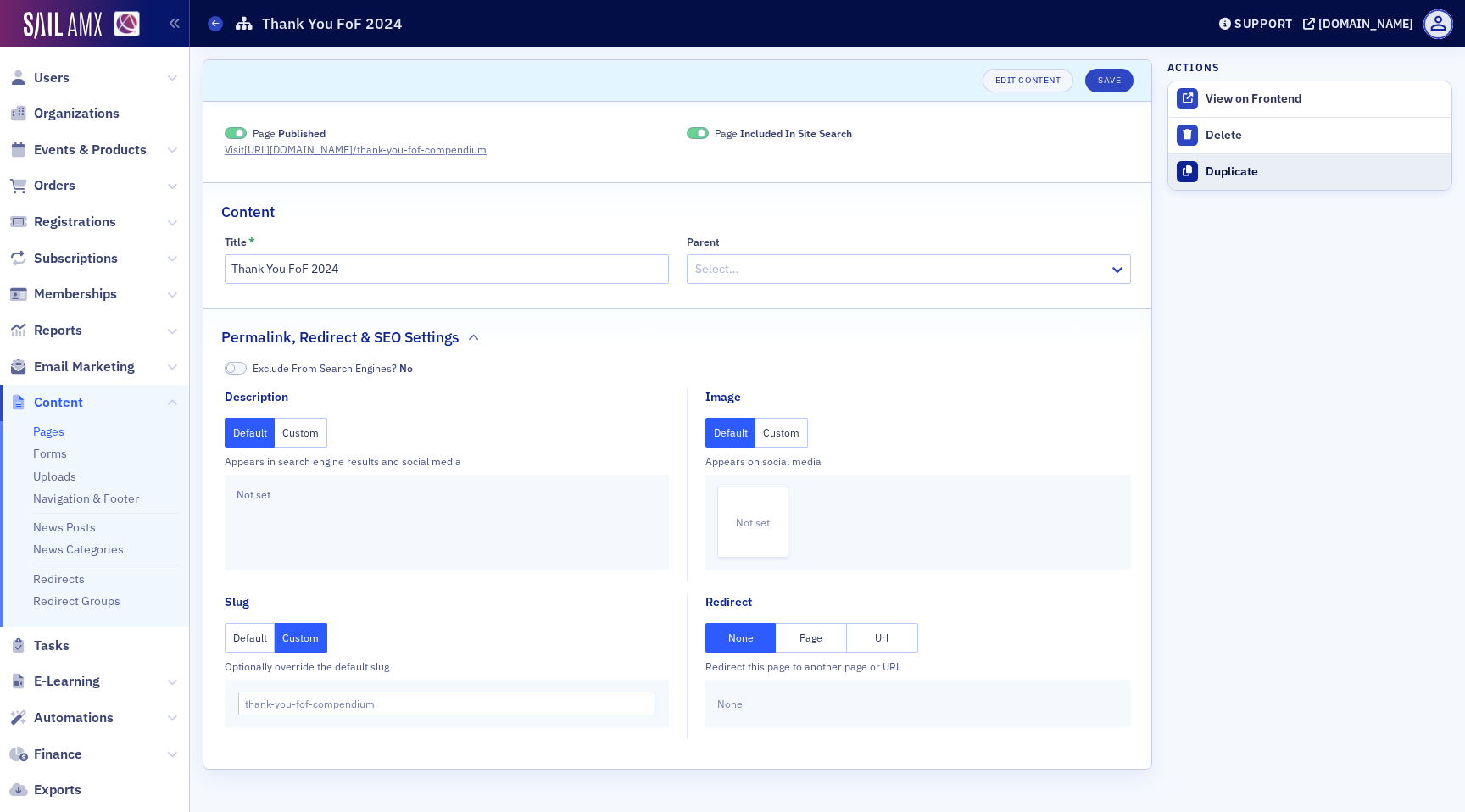
click at [1247, 166] on div "Duplicate" at bounding box center [1325, 171] width 237 height 15
type input "Duplicate of Thank You FoF 2024"
type input "duplicate-of-thank-you-fof-2024"
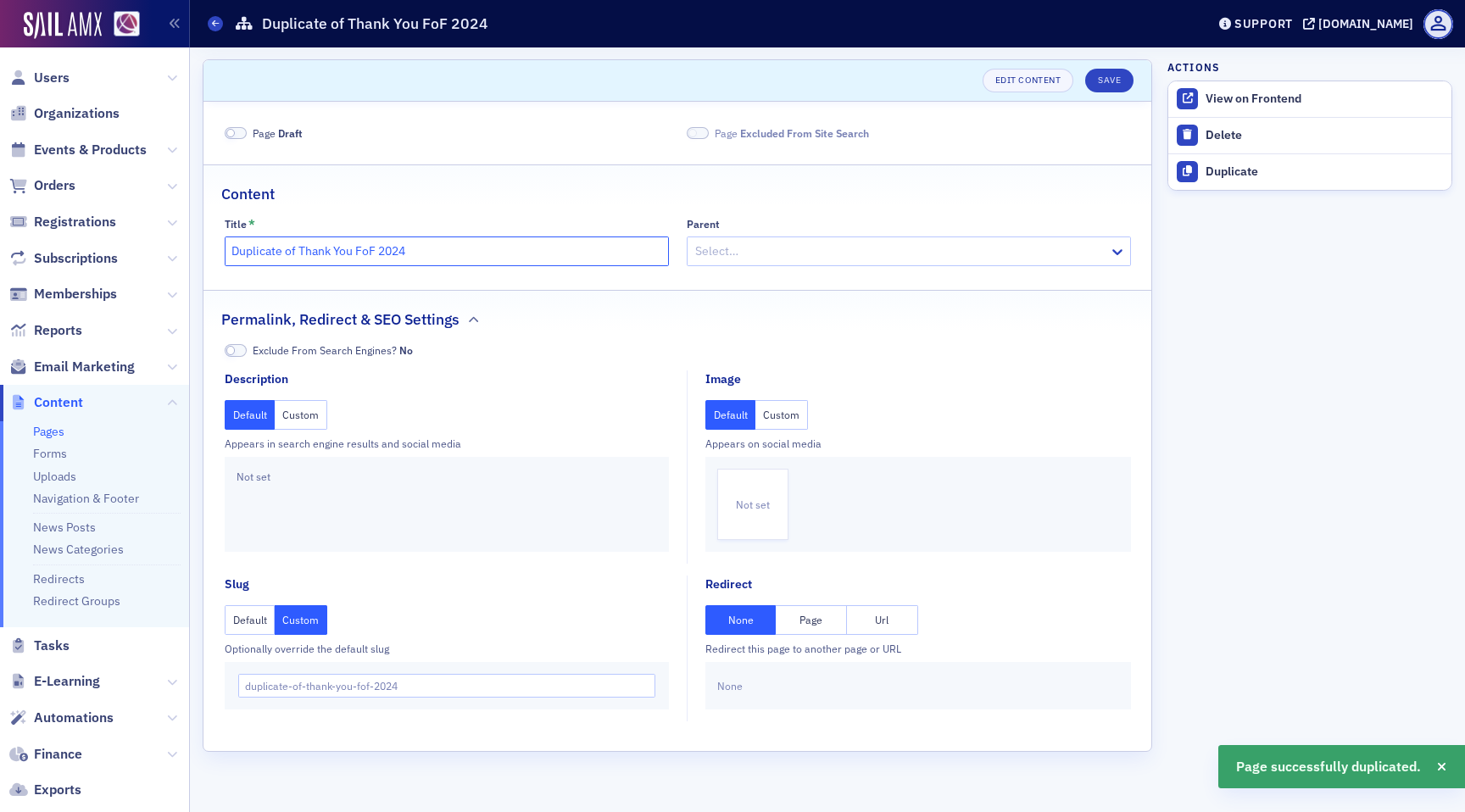
drag, startPoint x: 299, startPoint y: 249, endPoint x: 182, endPoint y: 249, distance: 117.0
click at [182, 249] on div "Users Organizations Events & Products Orders Registrations Subscriptions Member…" at bounding box center [732, 406] width 1465 height 812
drag, startPoint x: 342, startPoint y: 247, endPoint x: 290, endPoint y: 248, distance: 52.0
click at [290, 248] on input "Thank You FoF 2024" at bounding box center [446, 251] width 444 height 30
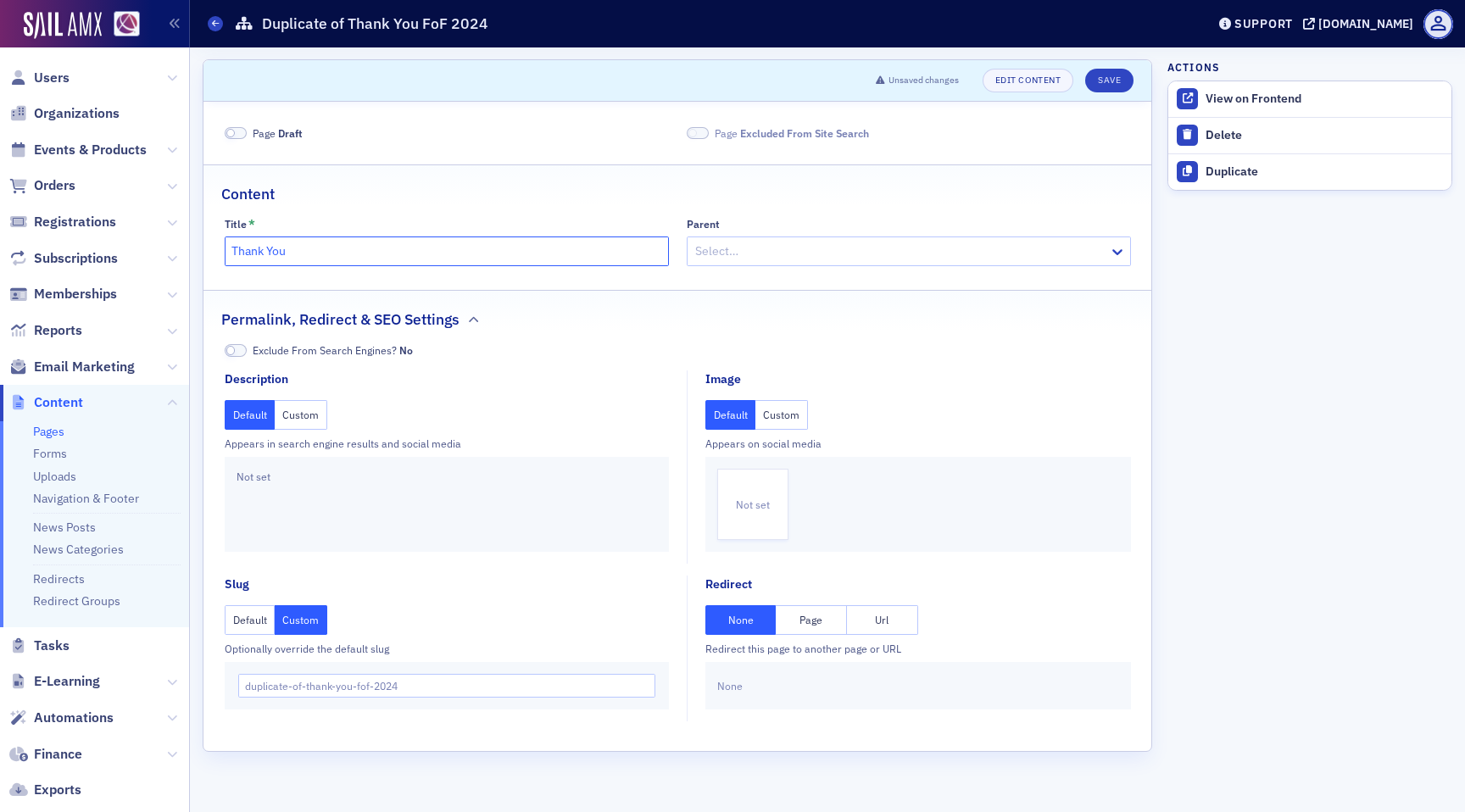
paste input "[URL][DOMAIN_NAME]"
drag, startPoint x: 564, startPoint y: 247, endPoint x: 291, endPoint y: 250, distance: 273.0
click at [292, 250] on input "Thank You [URL][DOMAIN_NAME]" at bounding box center [446, 251] width 444 height 30
paste input "The Next Frontier of Finance:"
type input "Thank You The Next Frontier of Finance Whitepaper"
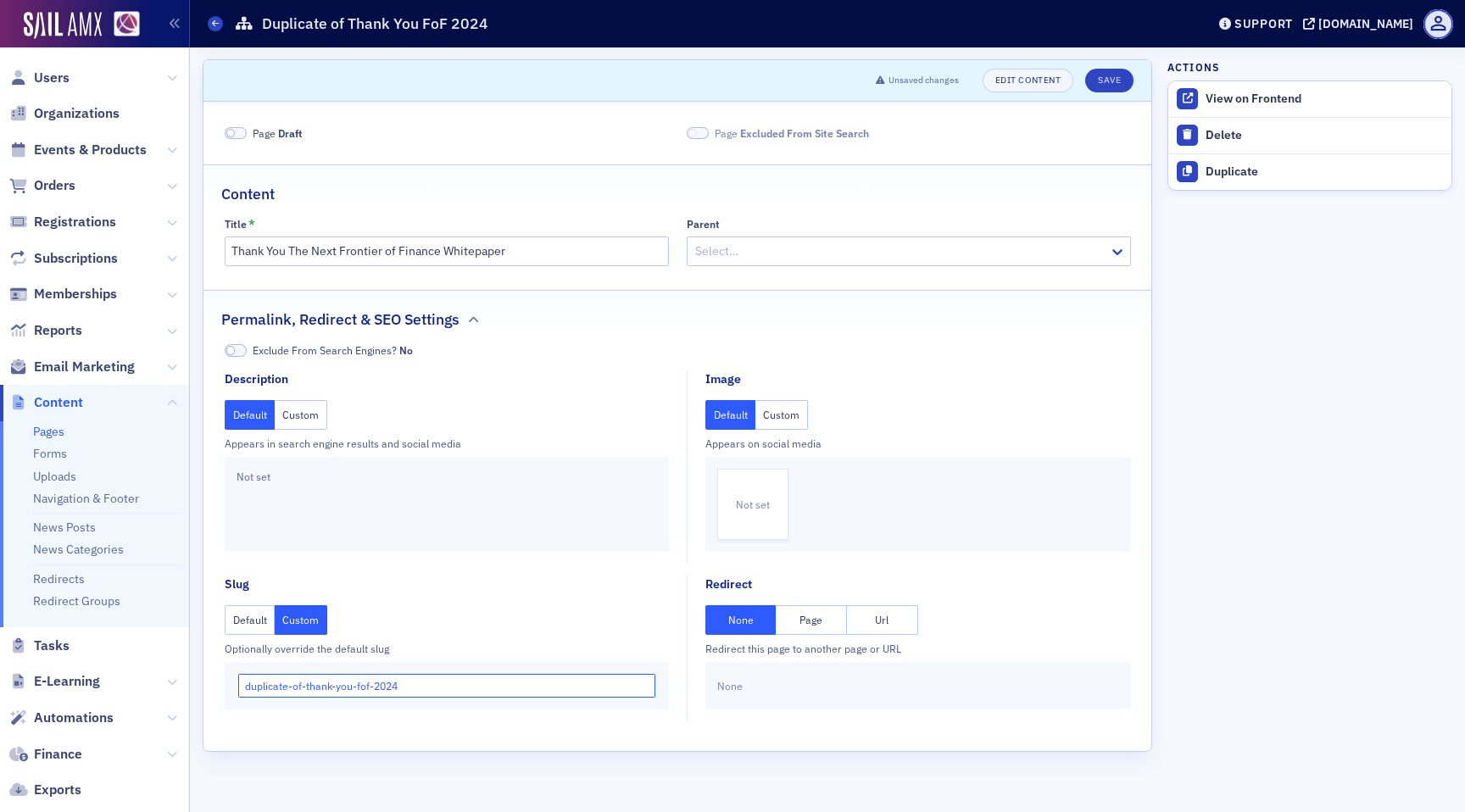
click at [403, 686] on input "duplicate-of-thank-you-fof-2024" at bounding box center [447, 686] width 418 height 24
drag, startPoint x: 304, startPoint y: 691, endPoint x: 204, endPoint y: 691, distance: 100.0
click at [204, 691] on div "Exclude From Search Engines? No Description Default Custom Appears in search en…" at bounding box center [678, 531] width 949 height 379
drag, startPoint x: 346, startPoint y: 691, endPoint x: 295, endPoint y: 690, distance: 51.0
click at [295, 690] on input "thank-you-fof-2024" at bounding box center [447, 686] width 418 height 24
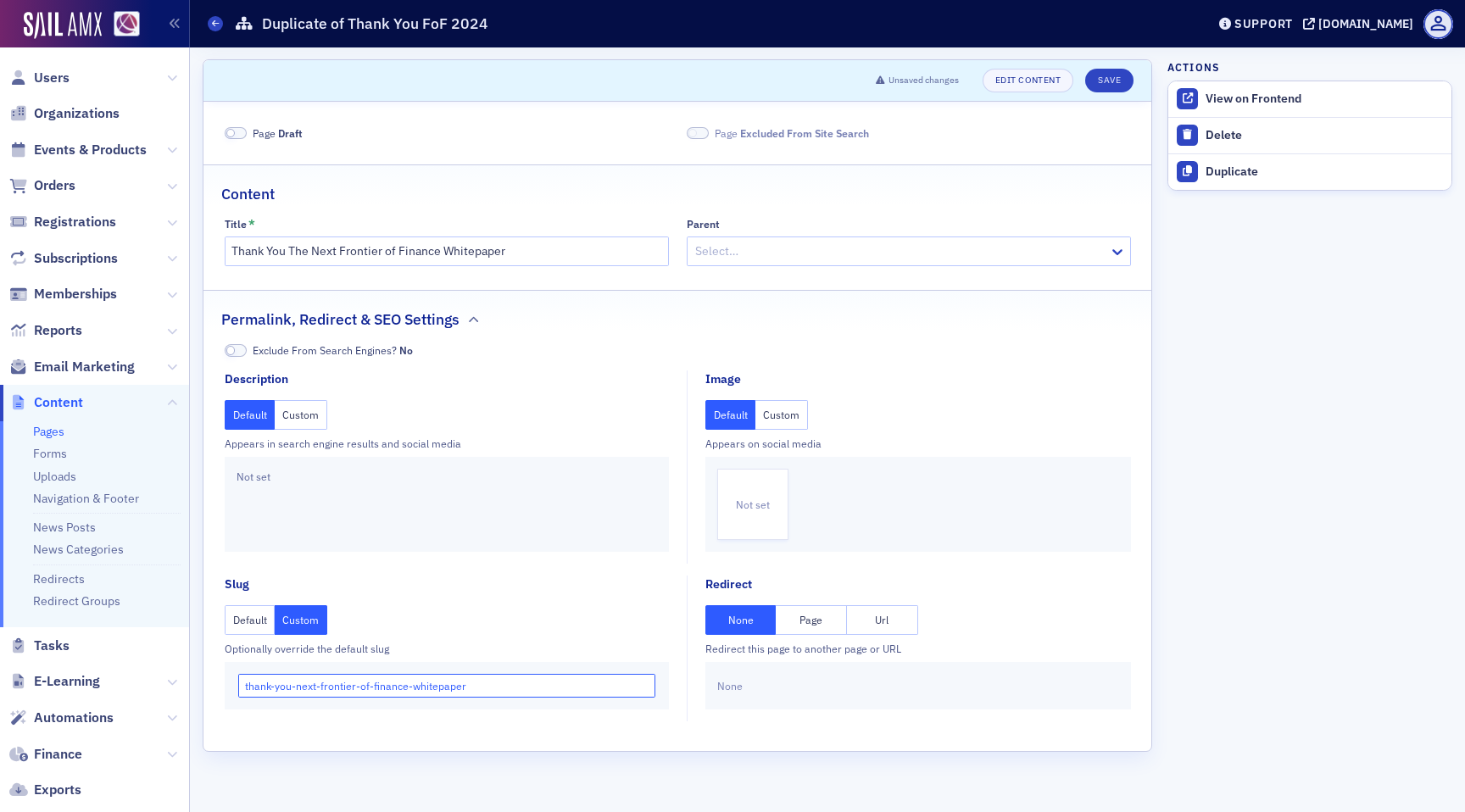
type input "thank-you-next-frontier-of-finance-whitepaper"
click at [806, 256] on div at bounding box center [900, 251] width 414 height 21
type input "fro"
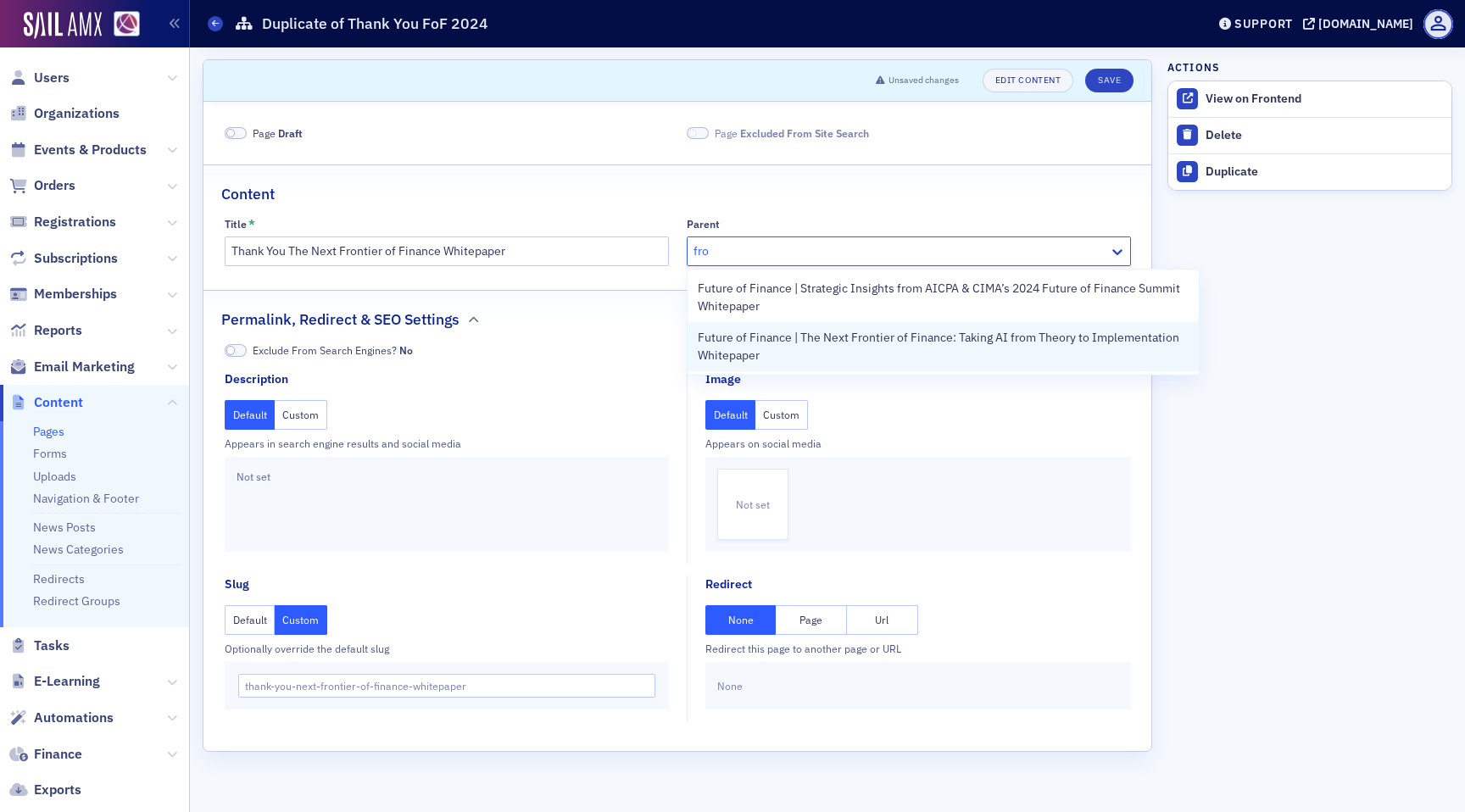
click at [861, 336] on span "Future of Finance | The Next Frontier of Finance: Taking AI from Theory to Impl…" at bounding box center [944, 347] width 491 height 35
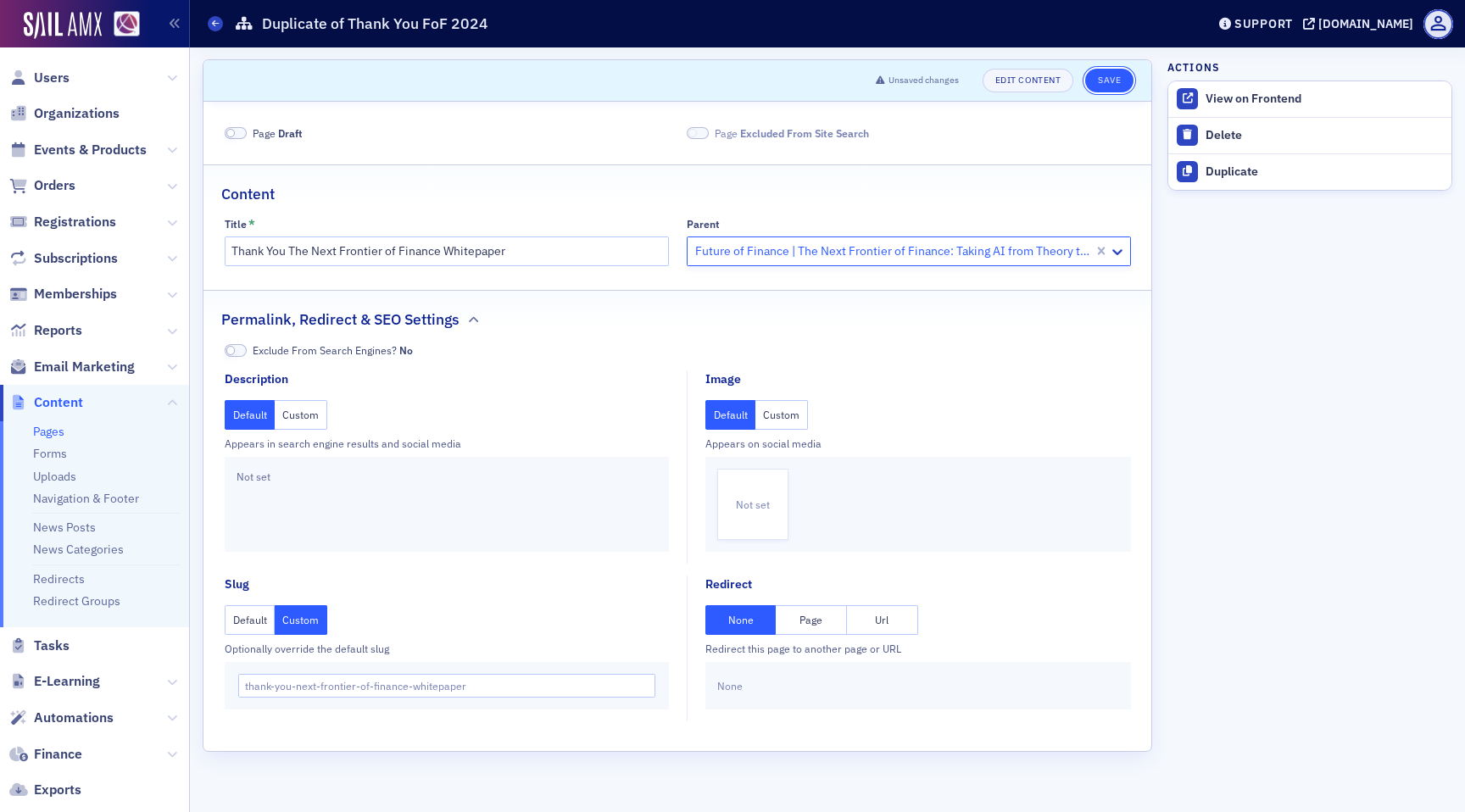
click at [1126, 88] on button "Save" at bounding box center [1110, 81] width 48 height 24
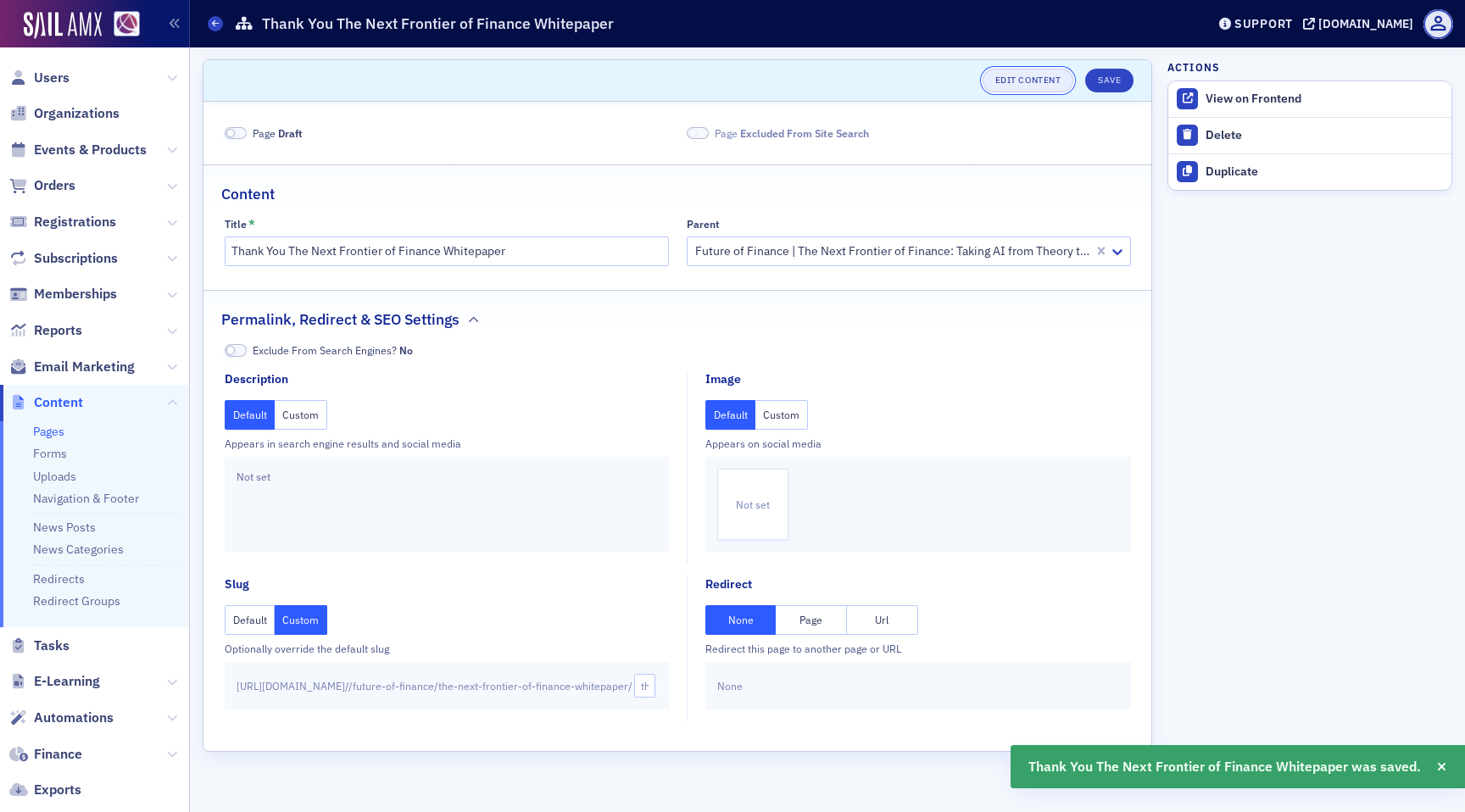
click at [1060, 76] on link "Edit Content" at bounding box center [1028, 81] width 91 height 24
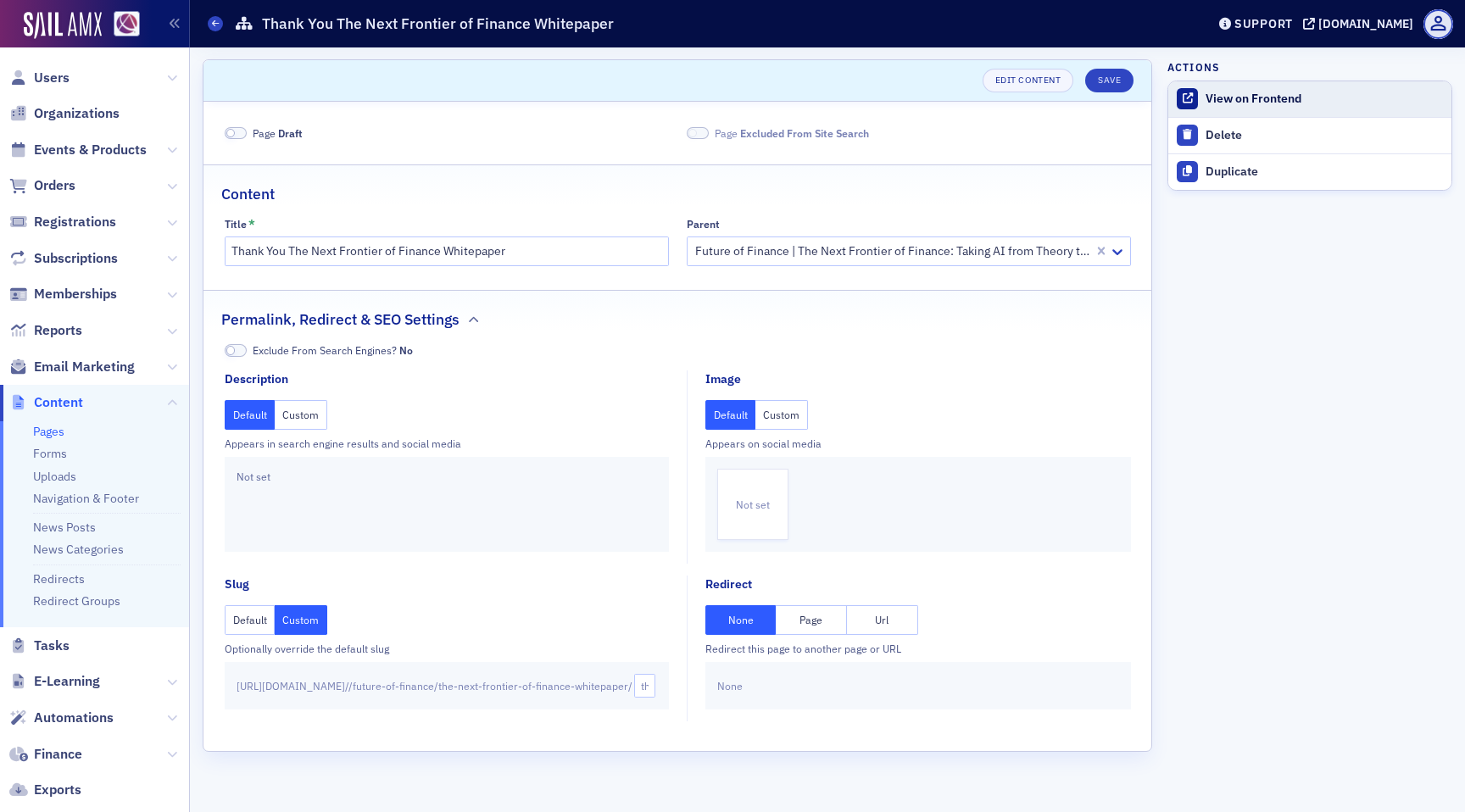
click at [1216, 95] on div "View on Frontend" at bounding box center [1325, 99] width 237 height 15
click at [234, 132] on span at bounding box center [231, 133] width 9 height 9
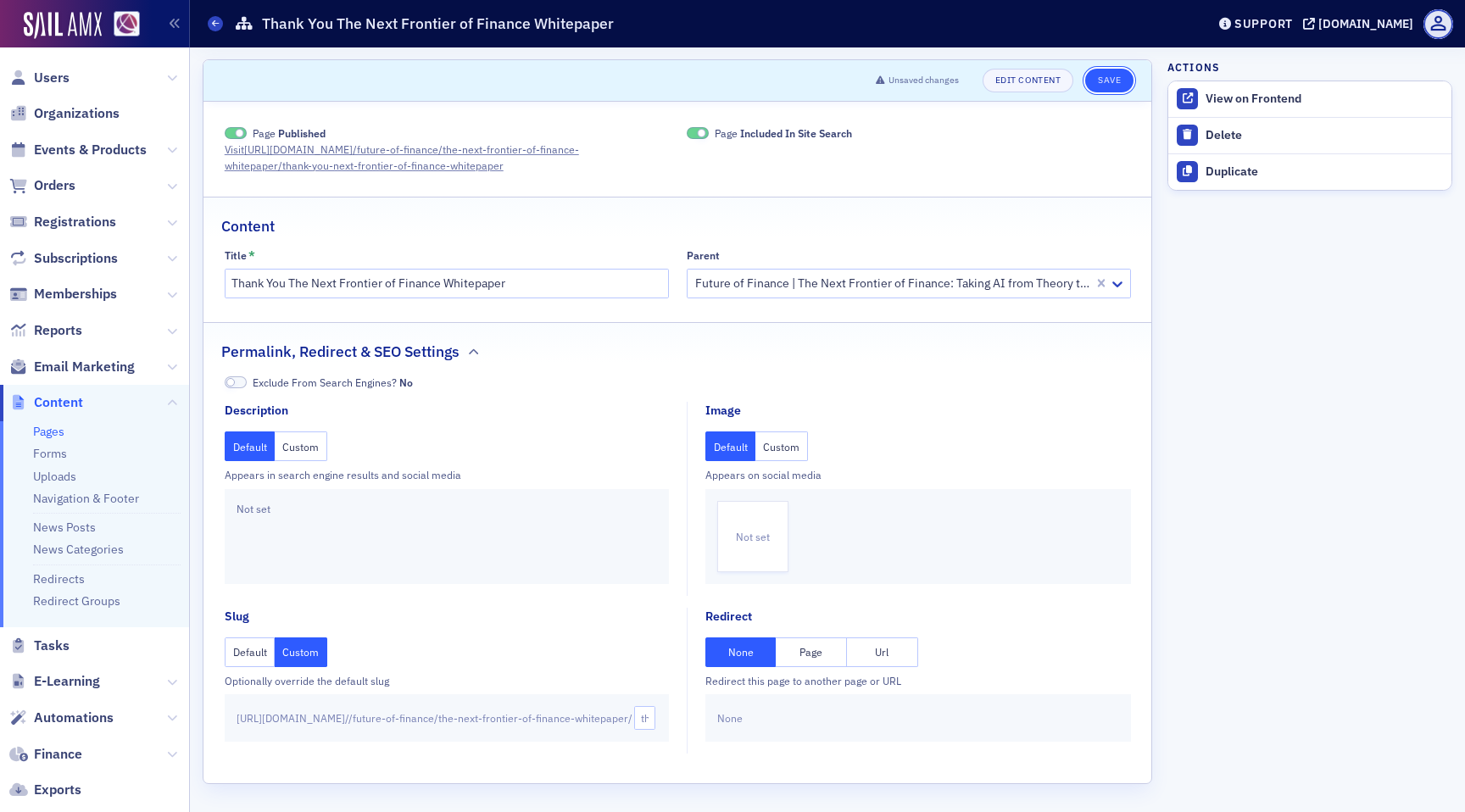
click at [1097, 86] on button "Save" at bounding box center [1110, 81] width 48 height 24
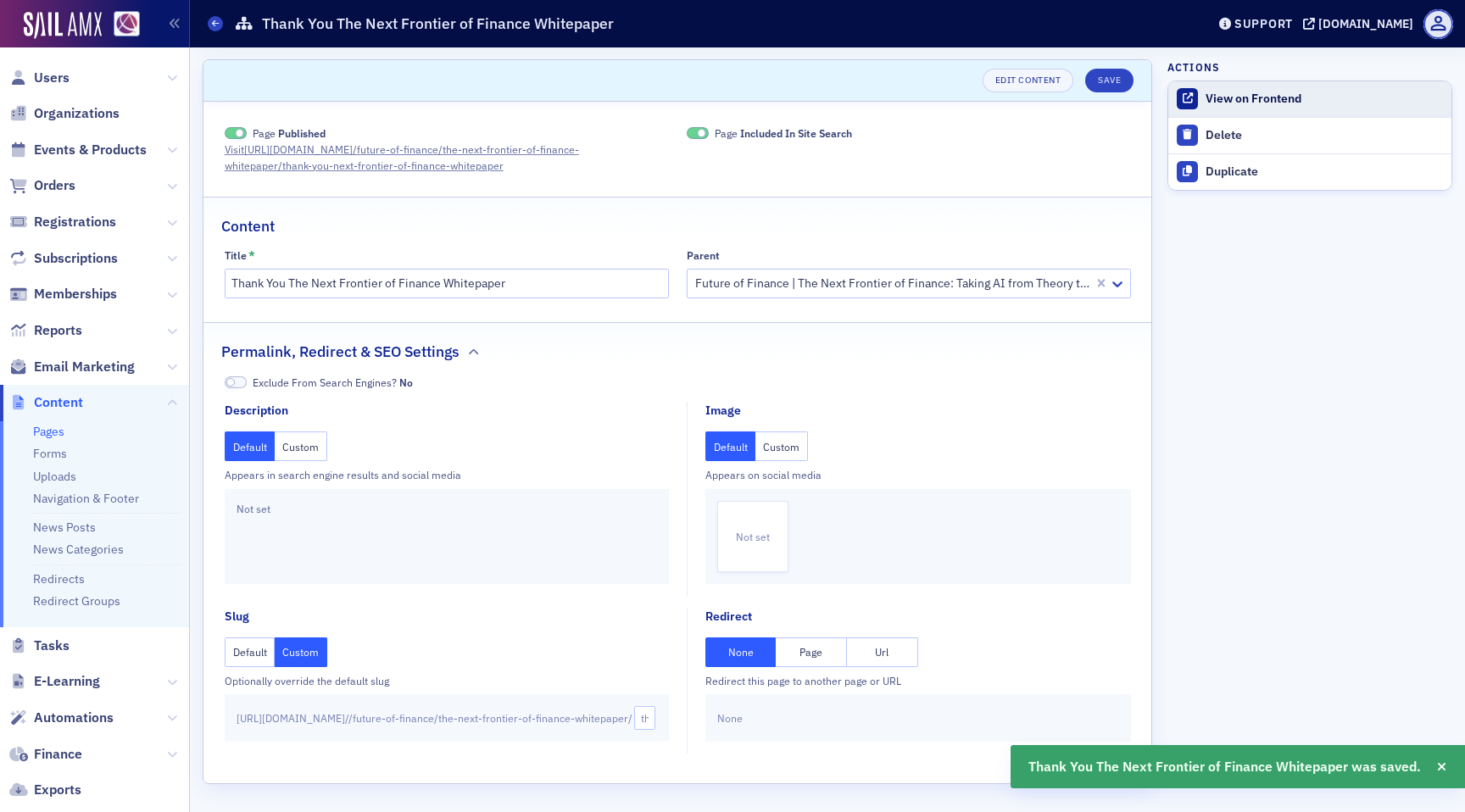
click at [1262, 94] on div "View on Frontend" at bounding box center [1325, 99] width 237 height 15
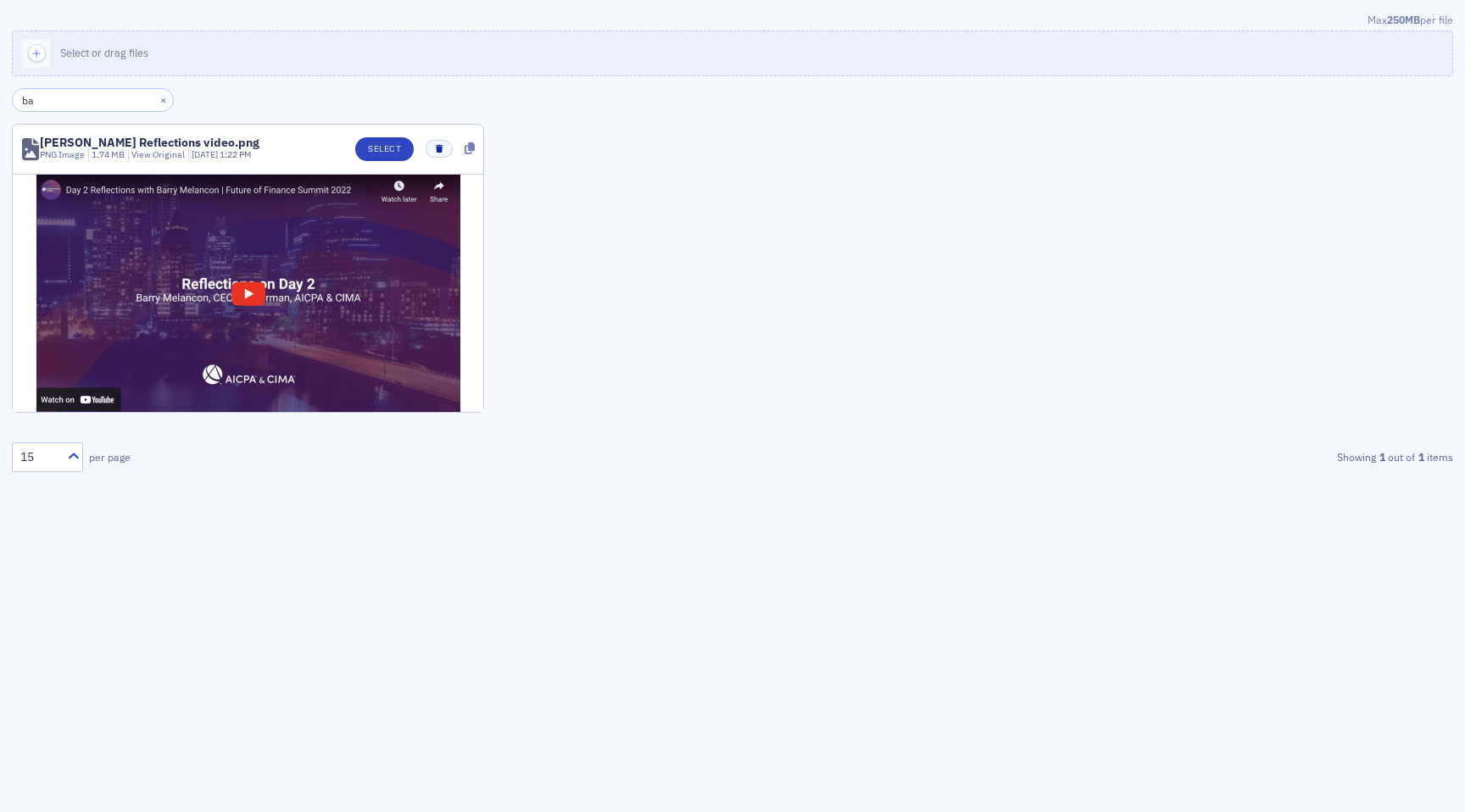
type input "b"
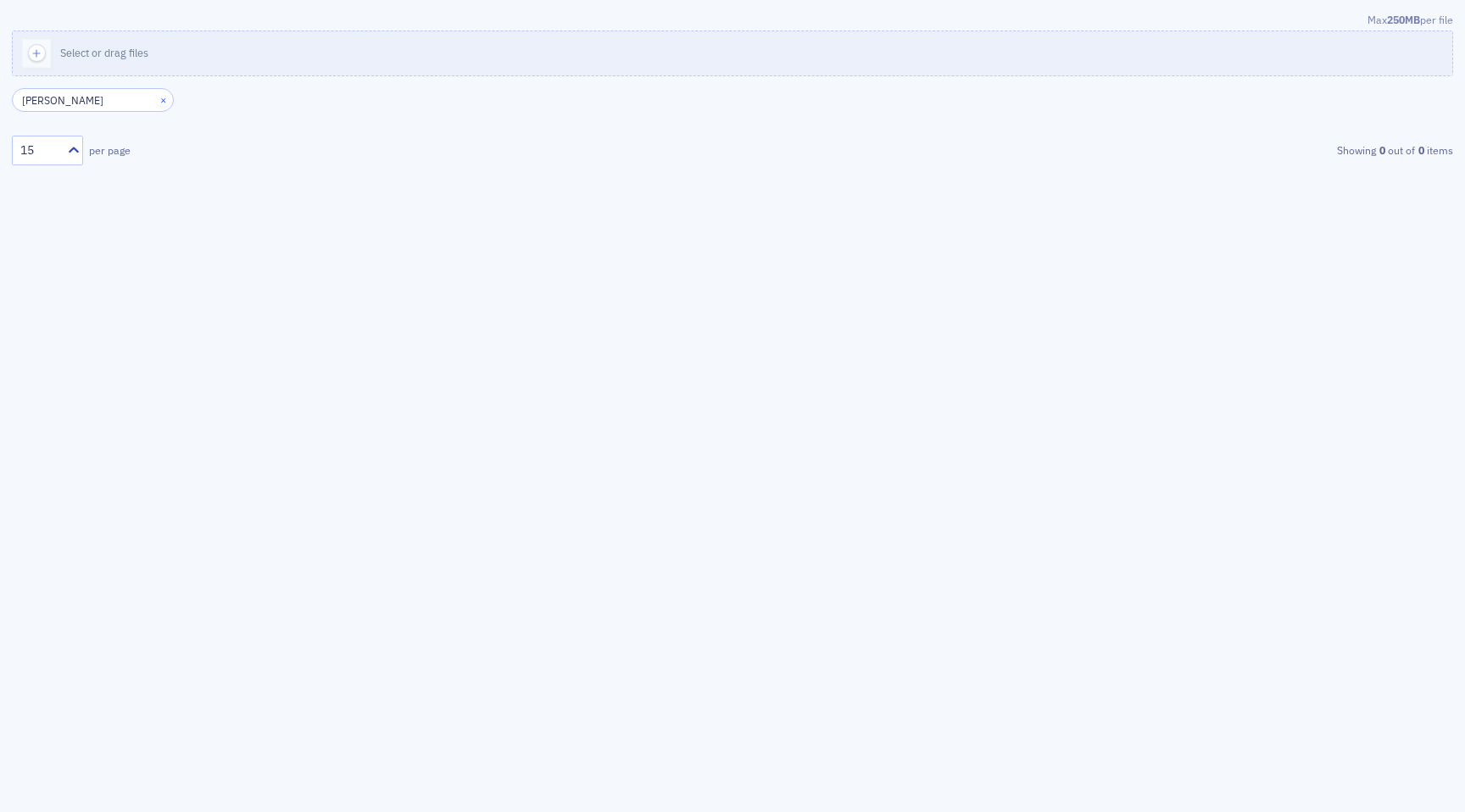
type input "payne"
click at [156, 100] on button "×" at bounding box center [163, 99] width 15 height 15
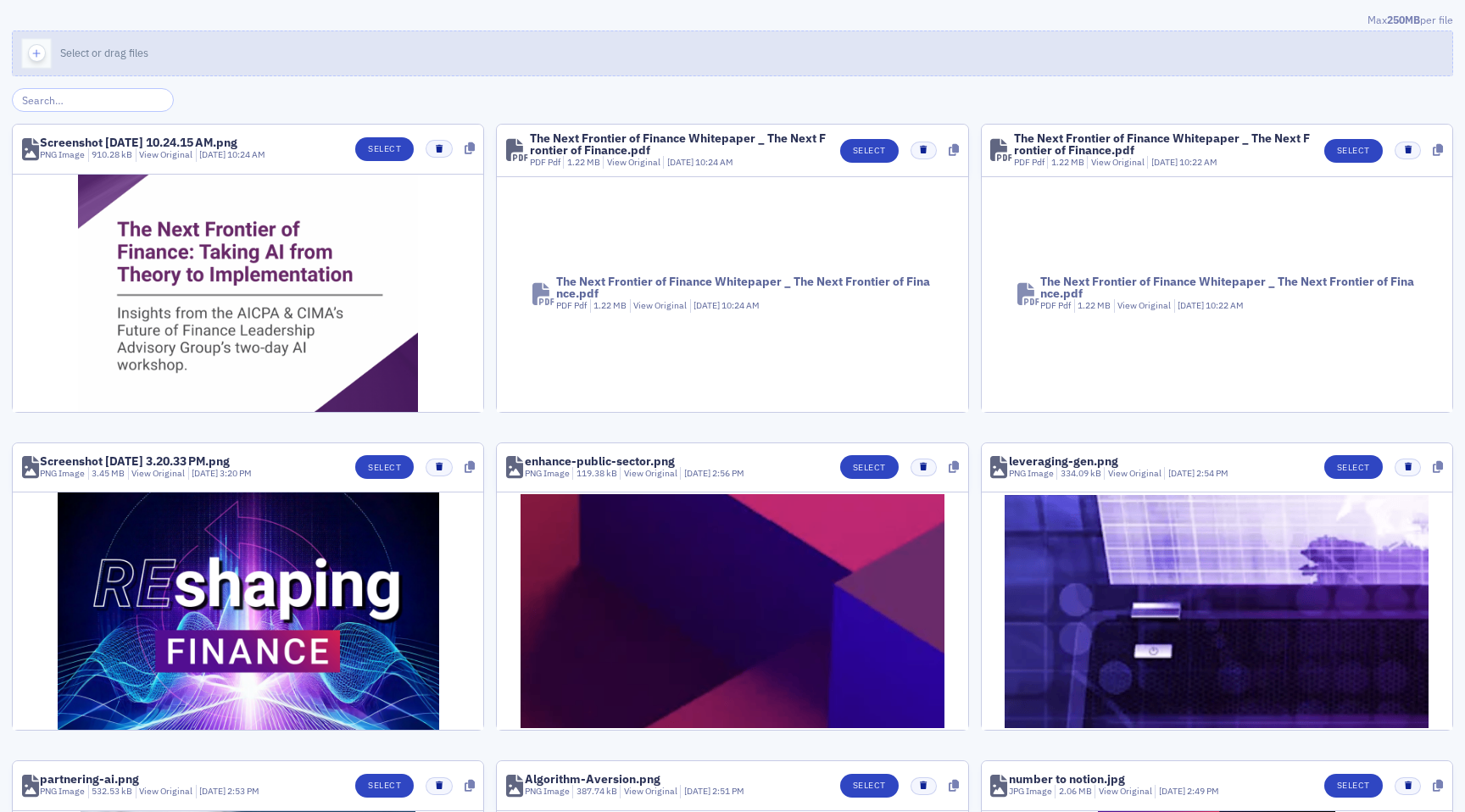
click at [50, 58] on div "button" at bounding box center [36, 54] width 47 height 44
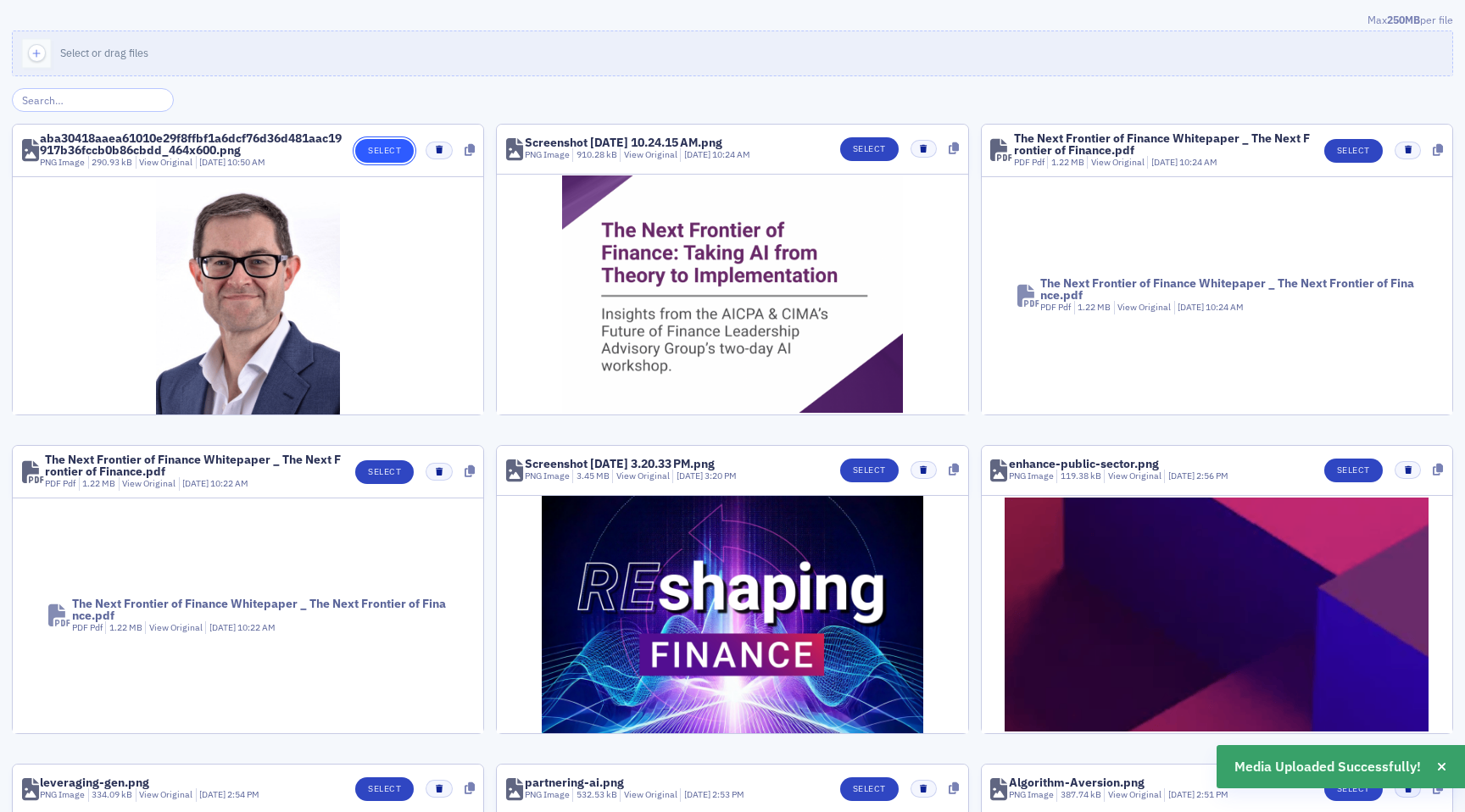
click at [392, 144] on button "Select" at bounding box center [384, 151] width 58 height 24
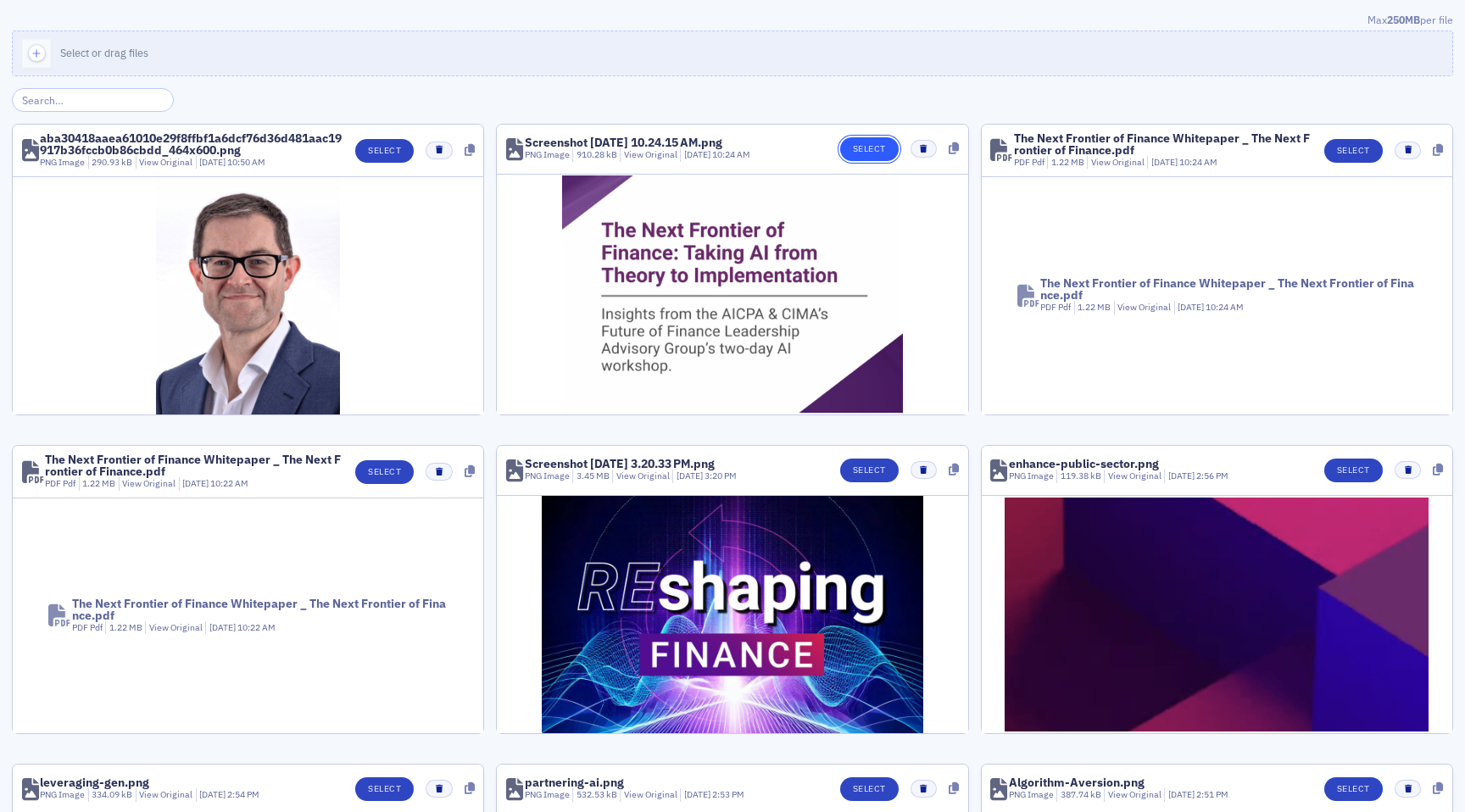
click at [862, 152] on button "Select" at bounding box center [869, 149] width 58 height 24
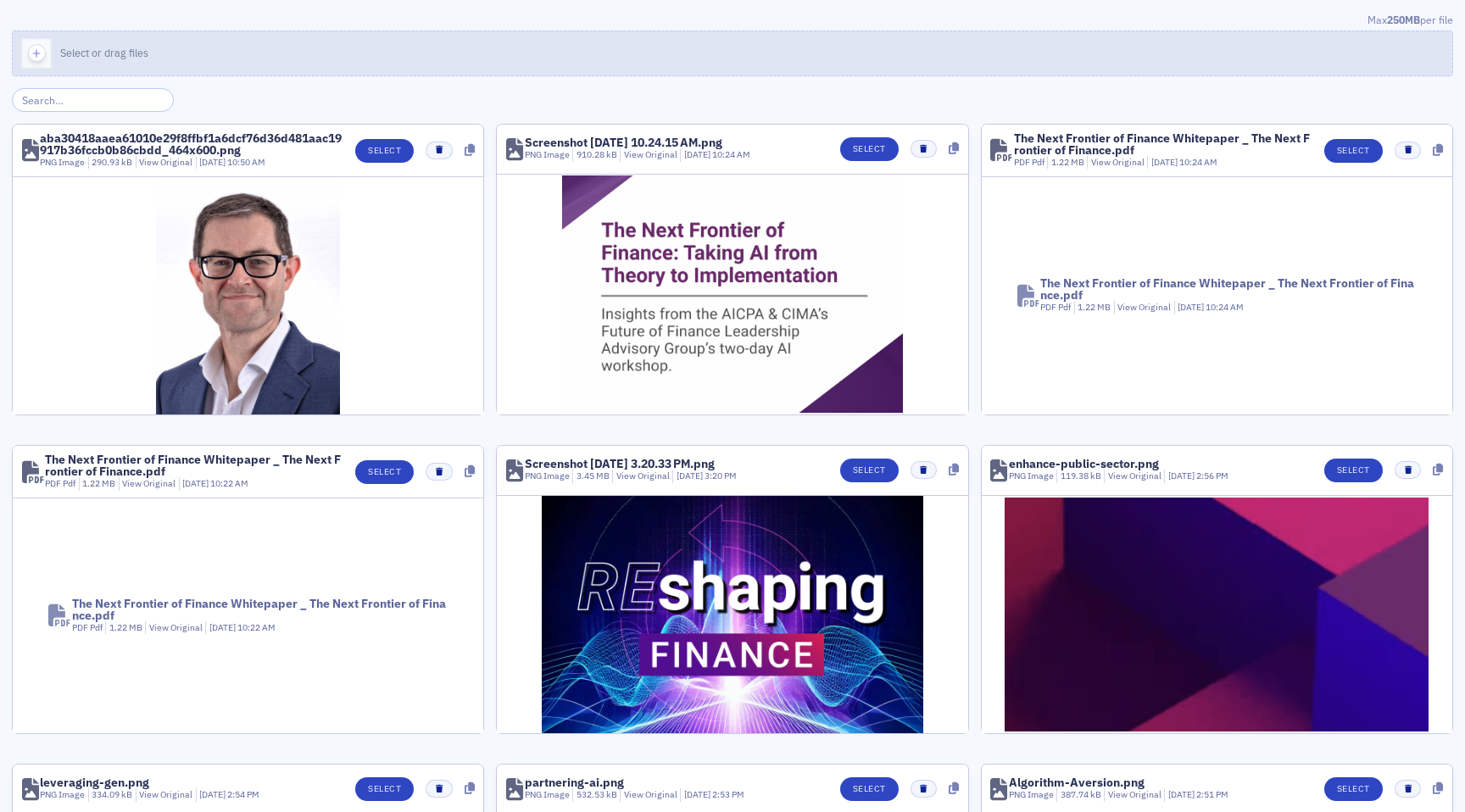
click at [38, 53] on icon "button" at bounding box center [36, 53] width 15 height 15
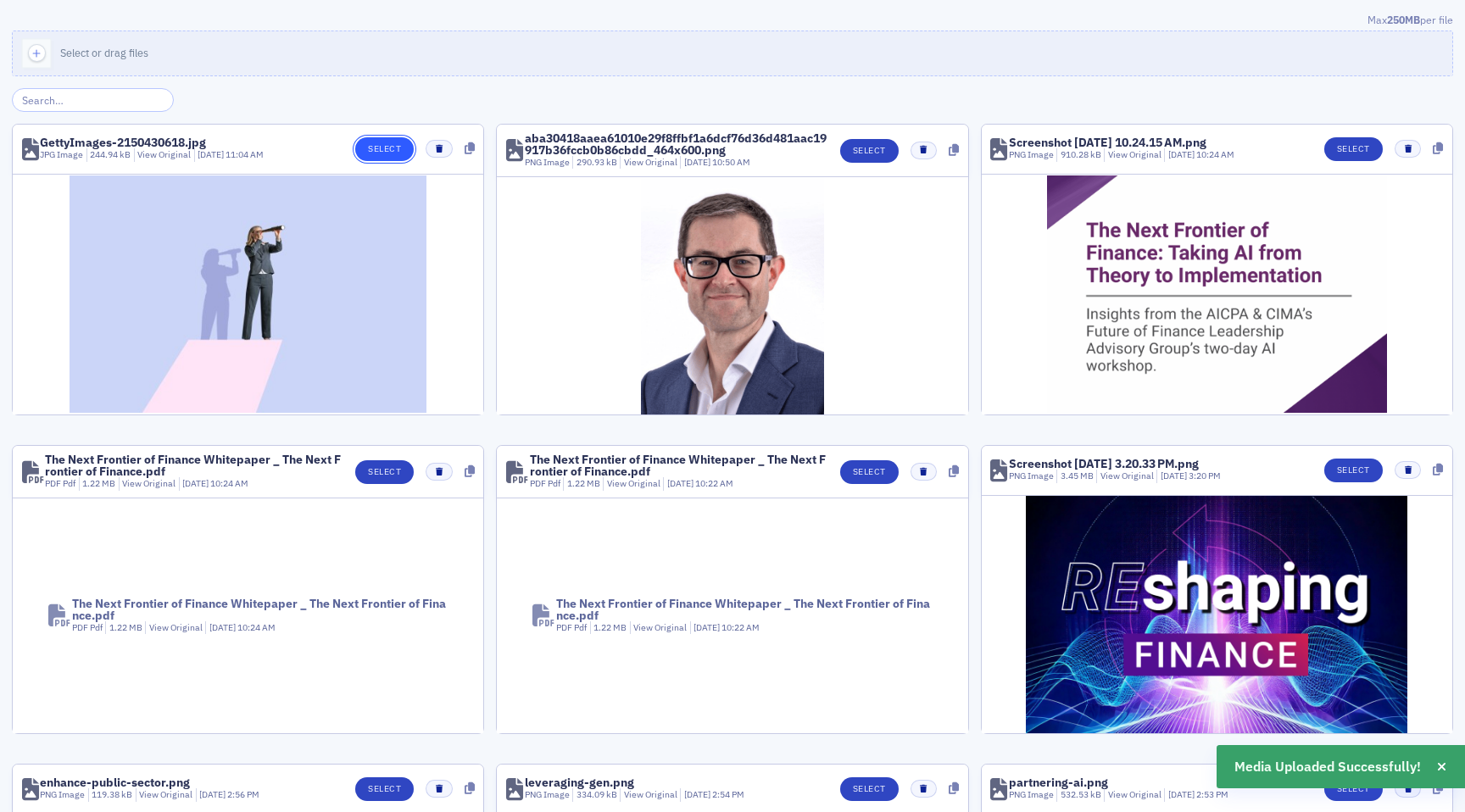
click at [388, 147] on button "Select" at bounding box center [384, 149] width 58 height 24
